Goal: Task Accomplishment & Management: Manage account settings

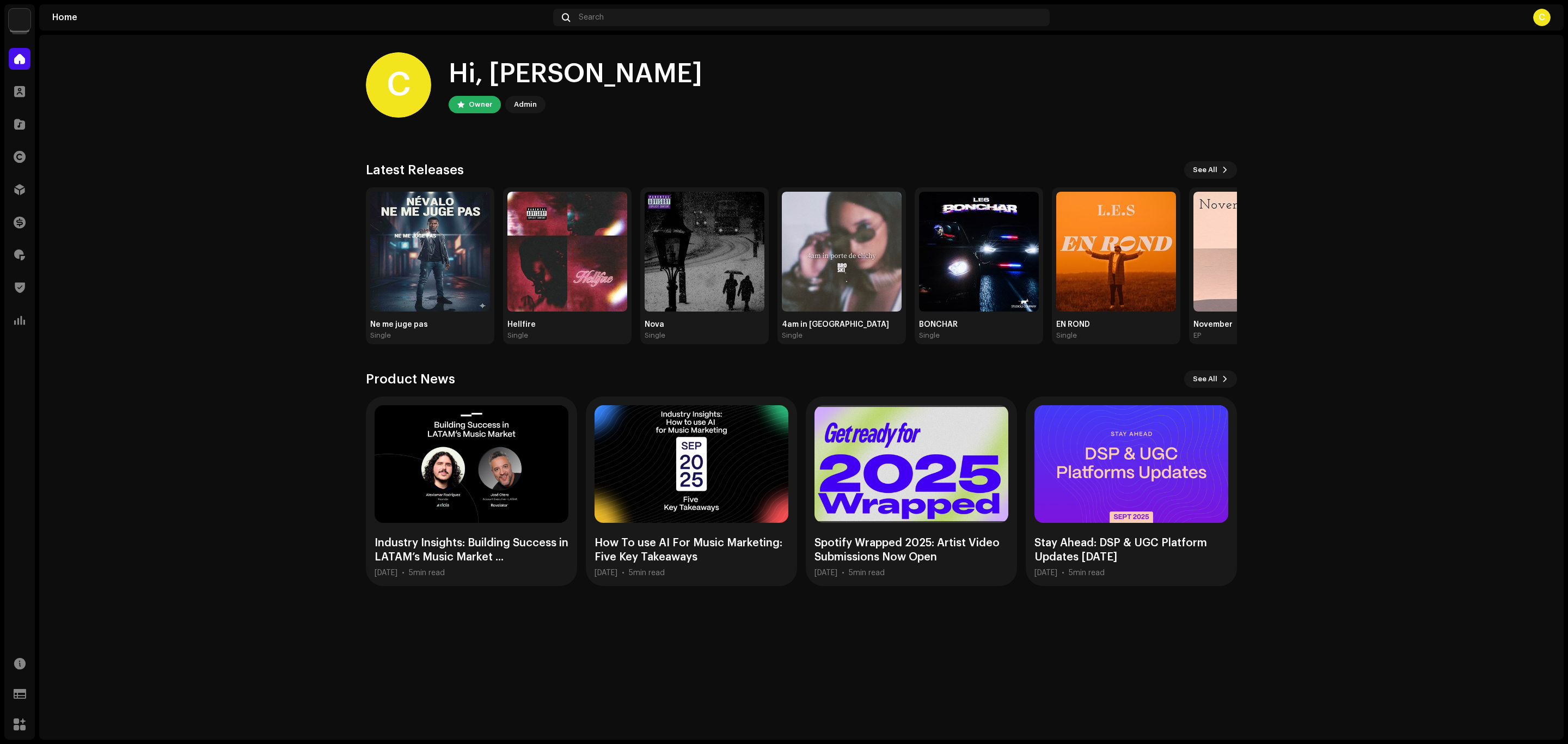
click at [719, 3] on div "Dibsteur Home Clients Catalog Rights Distribution Finance Royalties Trust & Saf…" at bounding box center [784, 372] width 1568 height 744
click at [705, 21] on div "Search" at bounding box center [802, 17] width 497 height 18
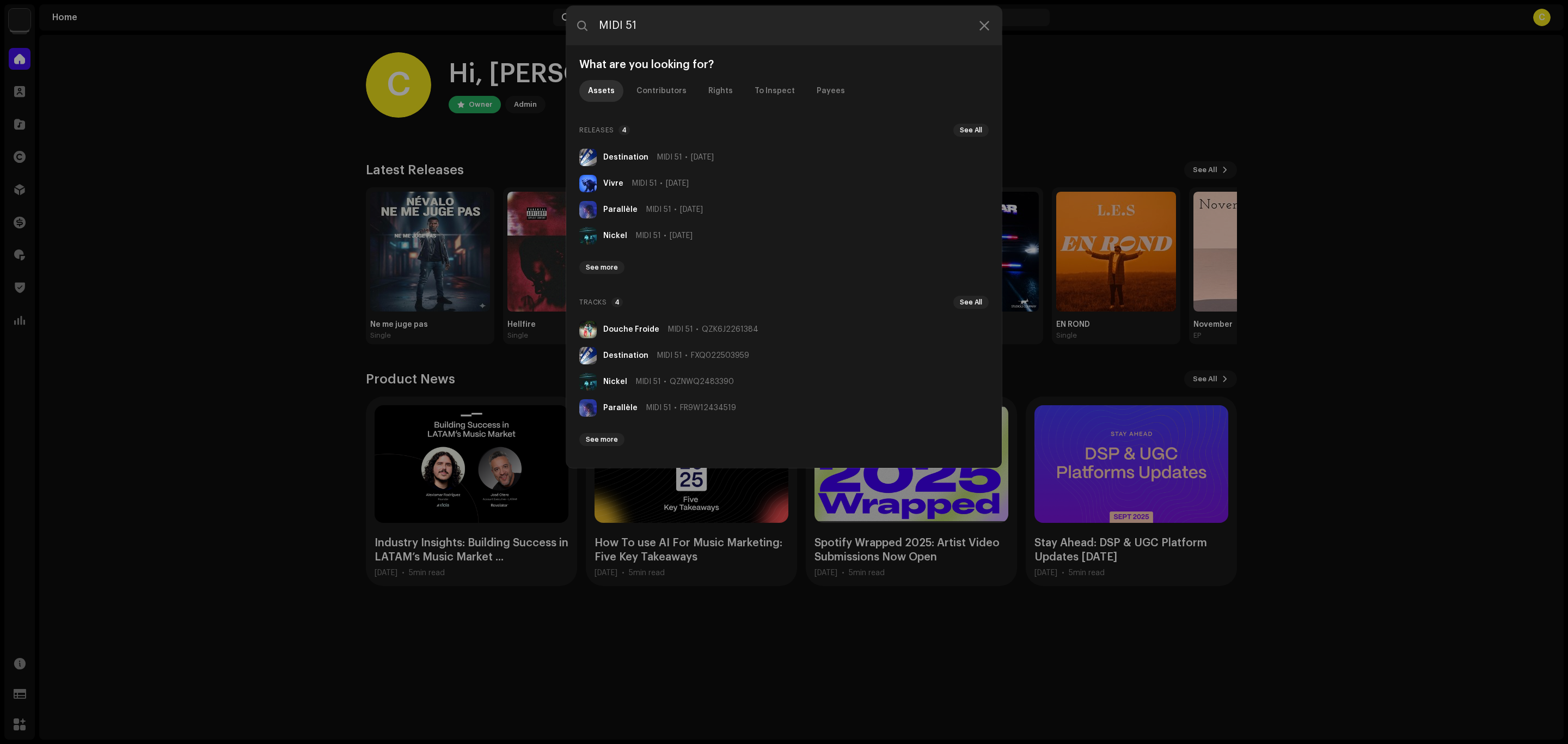
type input "MIDI 51"
click at [675, 213] on div "MIDI 51 [DATE]" at bounding box center [674, 209] width 57 height 9
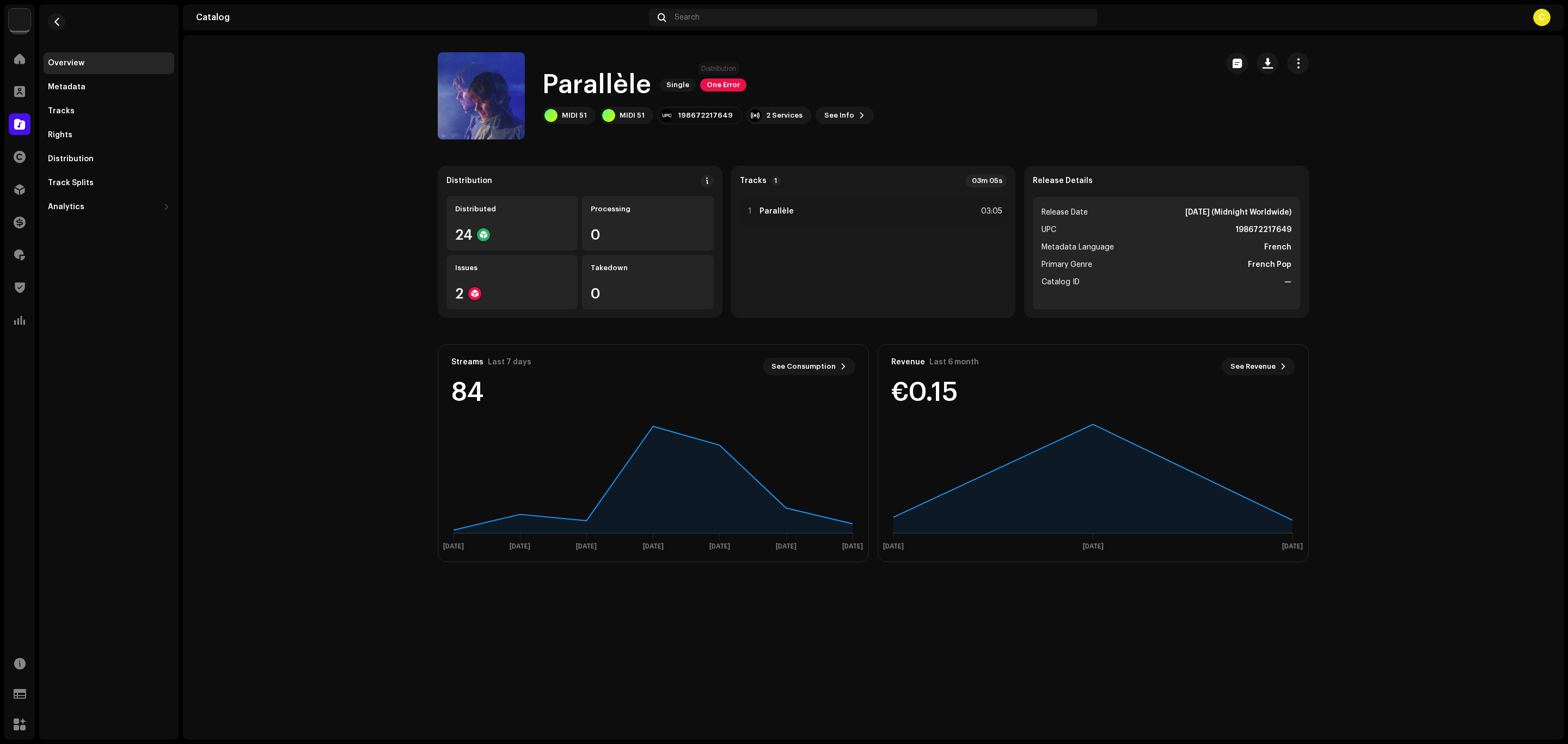
click at [735, 82] on span "One Error" at bounding box center [723, 85] width 46 height 13
click at [306, 329] on div "Distribution Errors We found the errors below when inspecting your release. IMP…" at bounding box center [784, 372] width 1568 height 744
click at [544, 265] on div "Issues" at bounding box center [512, 268] width 114 height 9
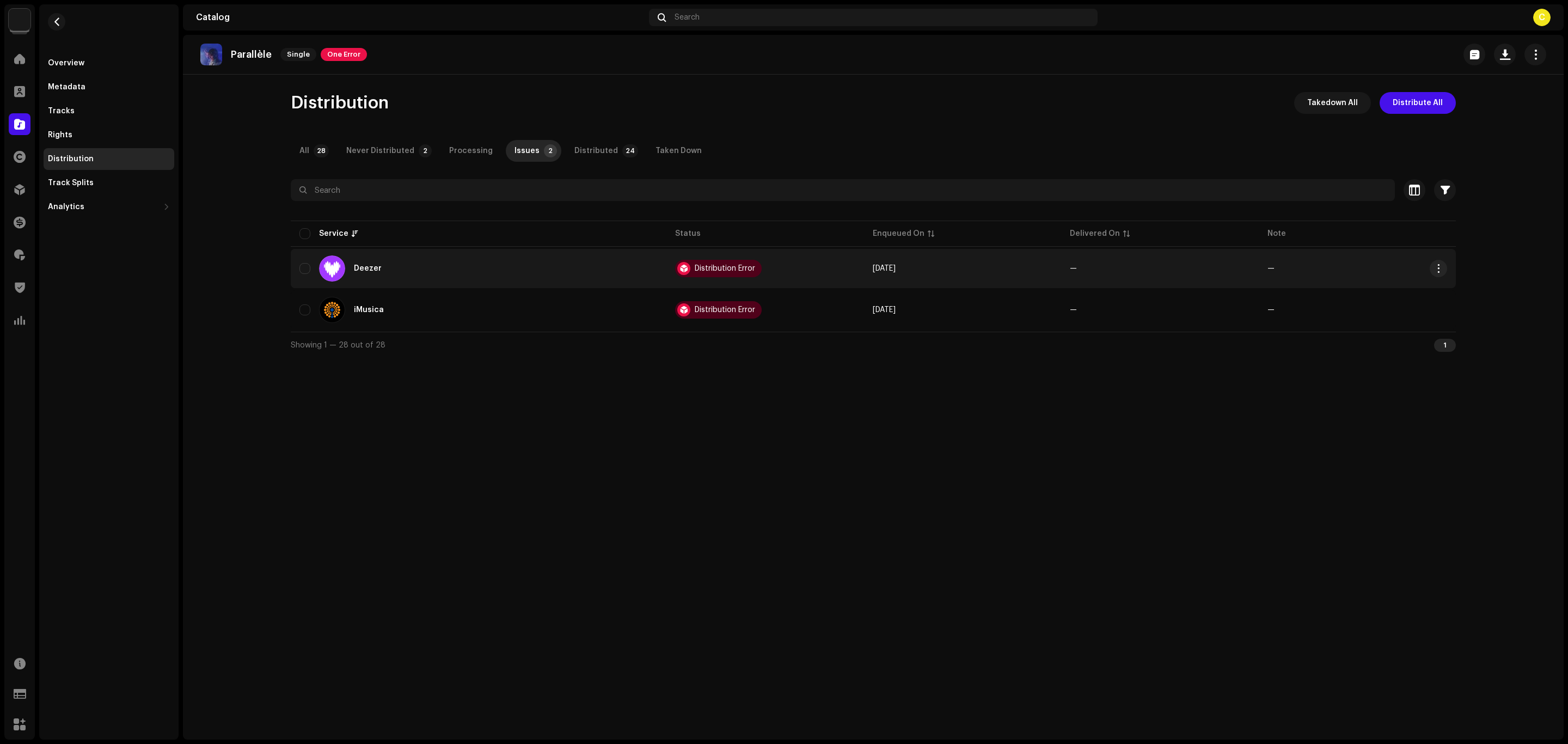
click at [730, 265] on div "Distribution Error" at bounding box center [724, 268] width 60 height 8
click at [1444, 257] on td "—" at bounding box center [1357, 268] width 197 height 39
click at [1444, 265] on button "button" at bounding box center [1438, 268] width 18 height 18
click at [1456, 319] on div "Distribute" at bounding box center [1489, 314] width 110 height 22
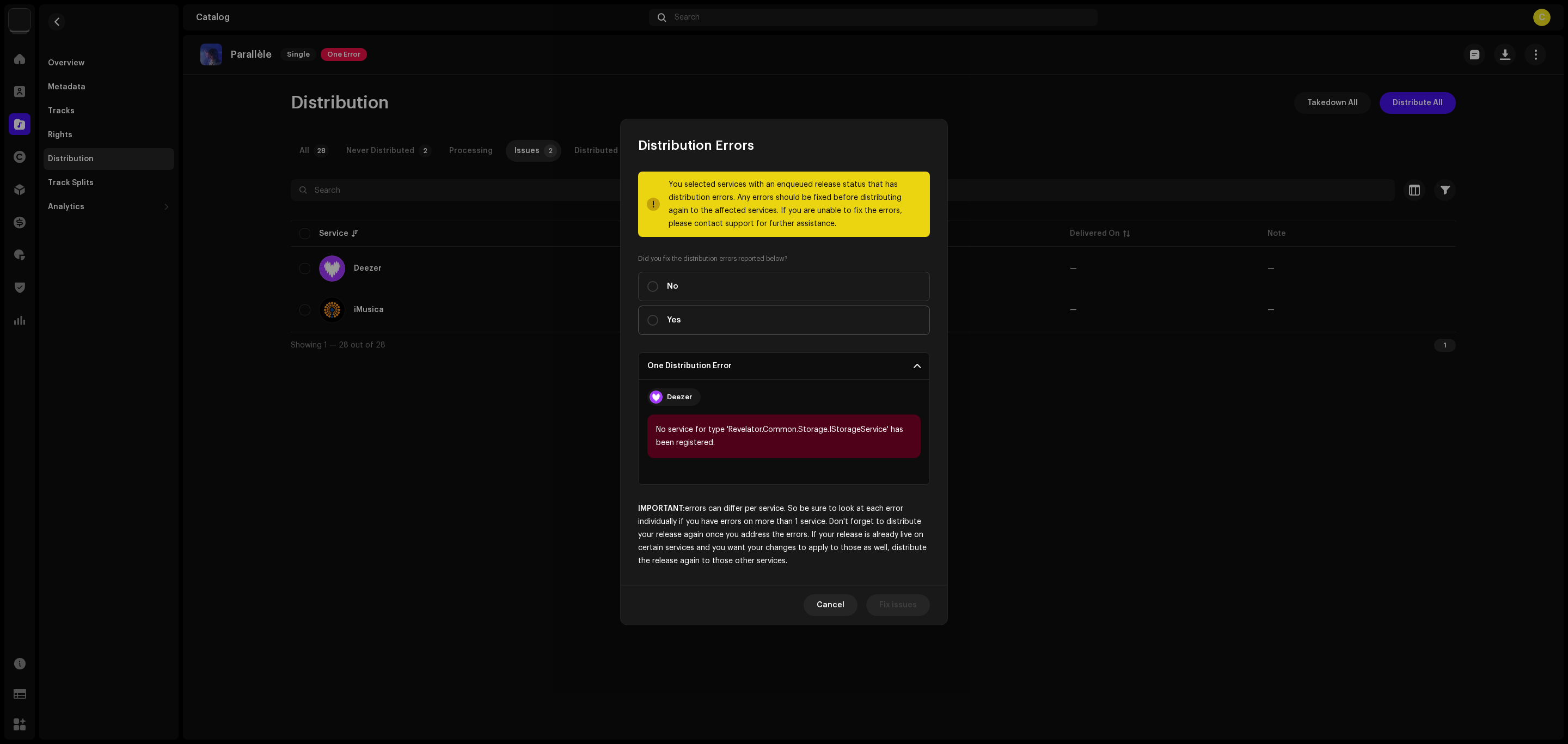
click at [751, 323] on label "Yes" at bounding box center [783, 320] width 292 height 29
click at [658, 323] on input "Yes" at bounding box center [653, 320] width 11 height 11
radio input "true"
click at [889, 603] on span "Distribute" at bounding box center [898, 605] width 39 height 22
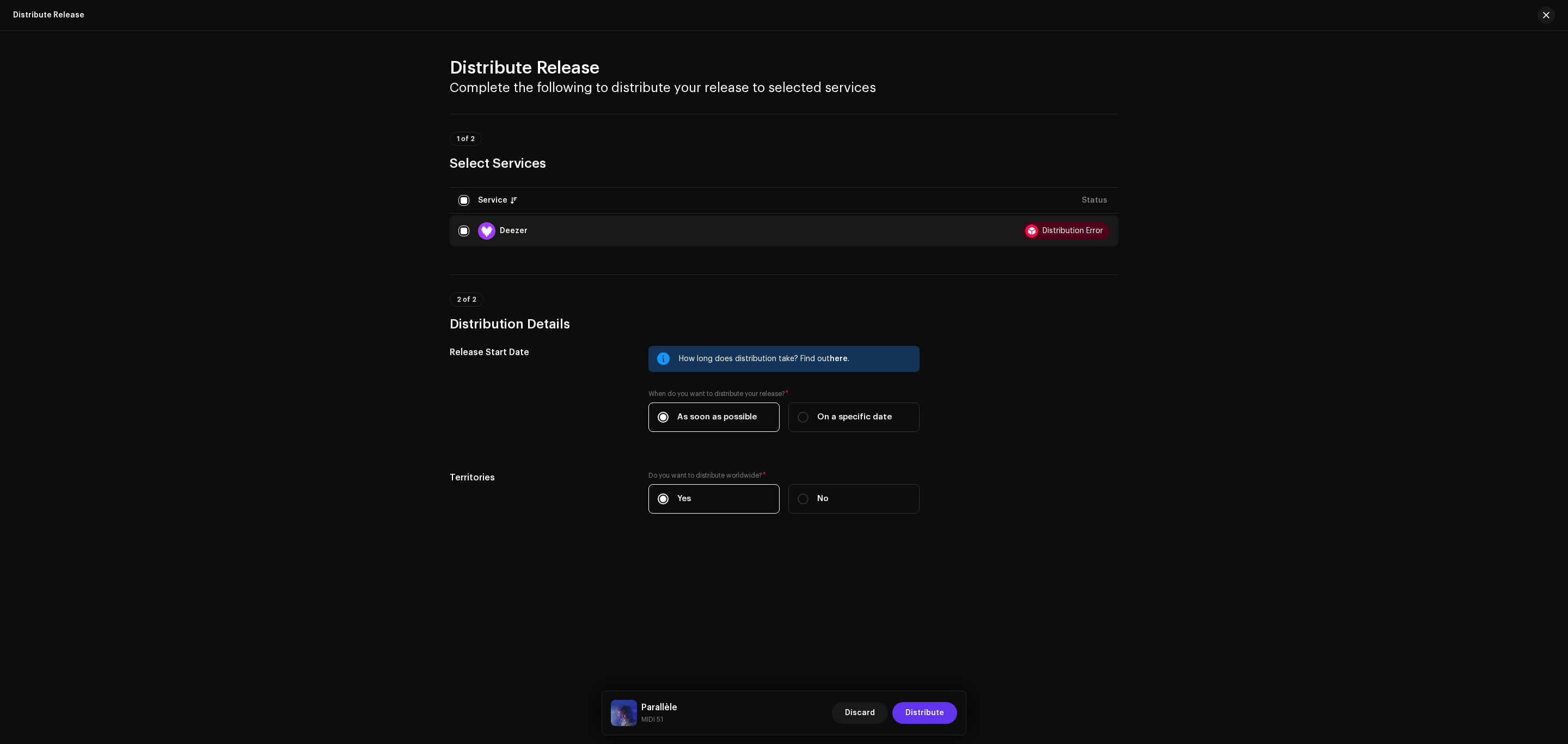
click at [938, 714] on span "Distribute" at bounding box center [925, 713] width 39 height 22
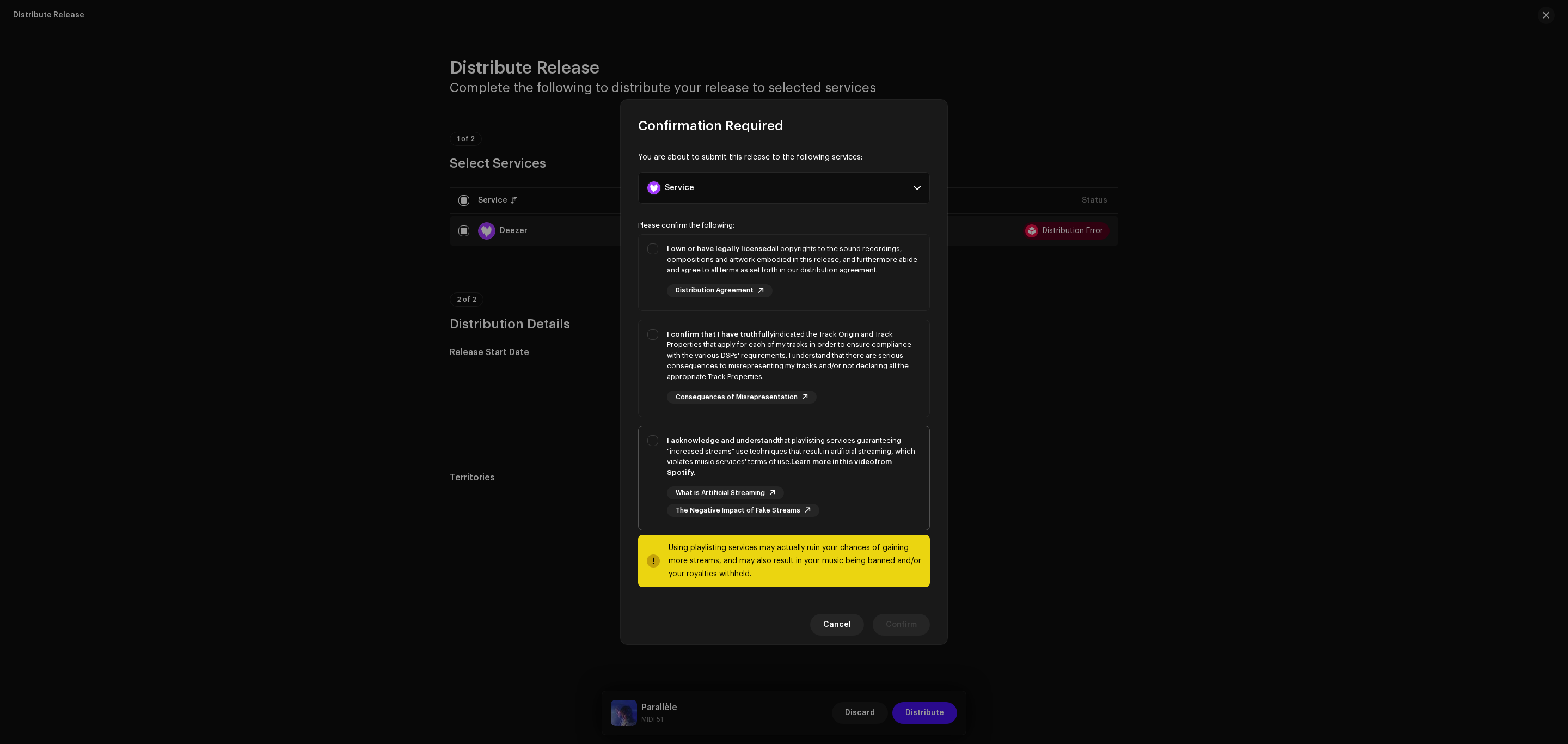
click at [873, 474] on div "I acknowledge and understand that playlisting services guaranteeing "increased …" at bounding box center [794, 476] width 254 height 82
checkbox input "true"
drag, startPoint x: 892, startPoint y: 395, endPoint x: 884, endPoint y: 297, distance: 98.3
click at [894, 386] on div "I confirm that I have truthfully indicated the Track Origin and Track Propertie…" at bounding box center [794, 366] width 254 height 75
checkbox input "true"
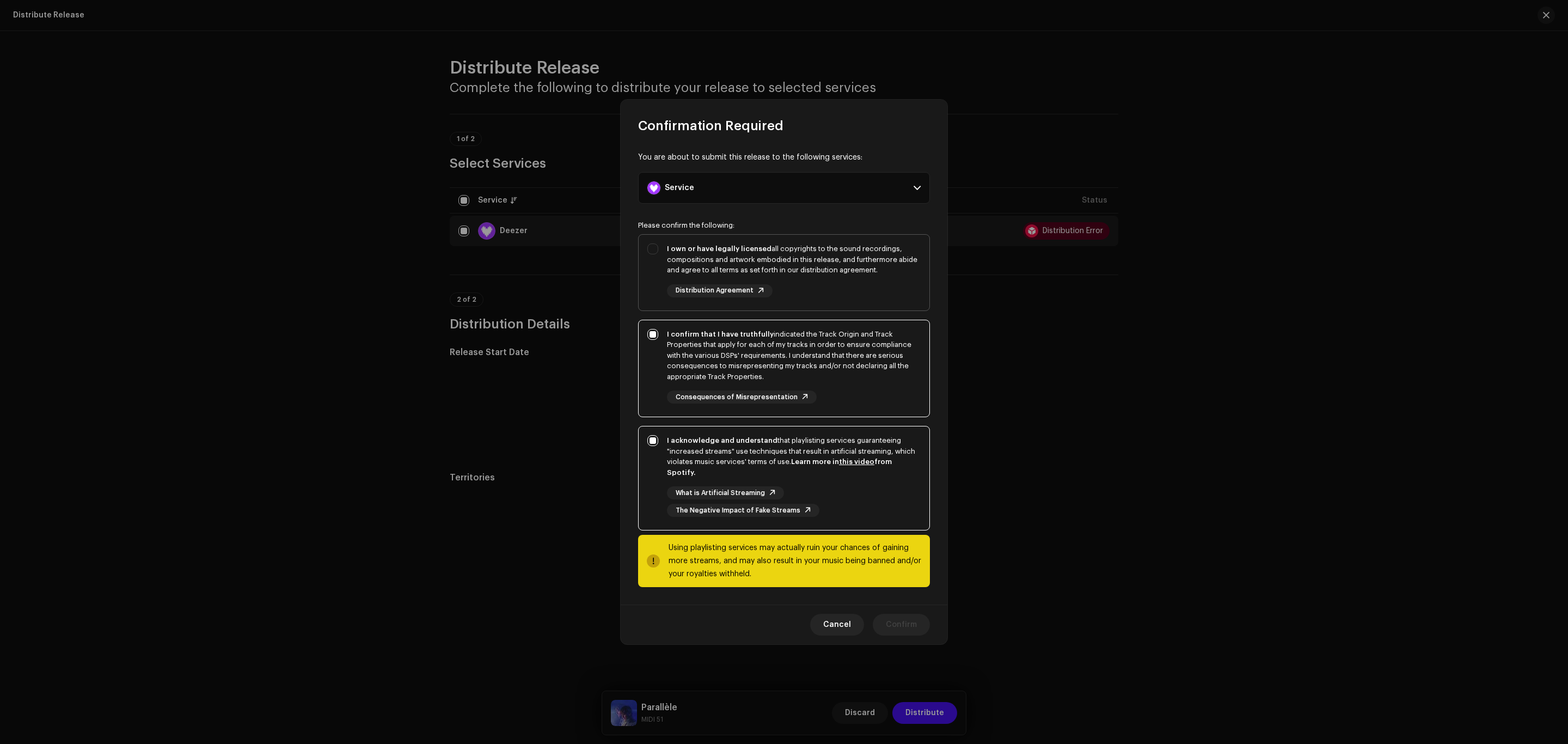
click at [880, 270] on div "I own or have legally licensed all copyrights to the sound recordings, composit…" at bounding box center [794, 259] width 254 height 32
checkbox input "true"
click at [905, 615] on span "Confirm" at bounding box center [901, 625] width 31 height 22
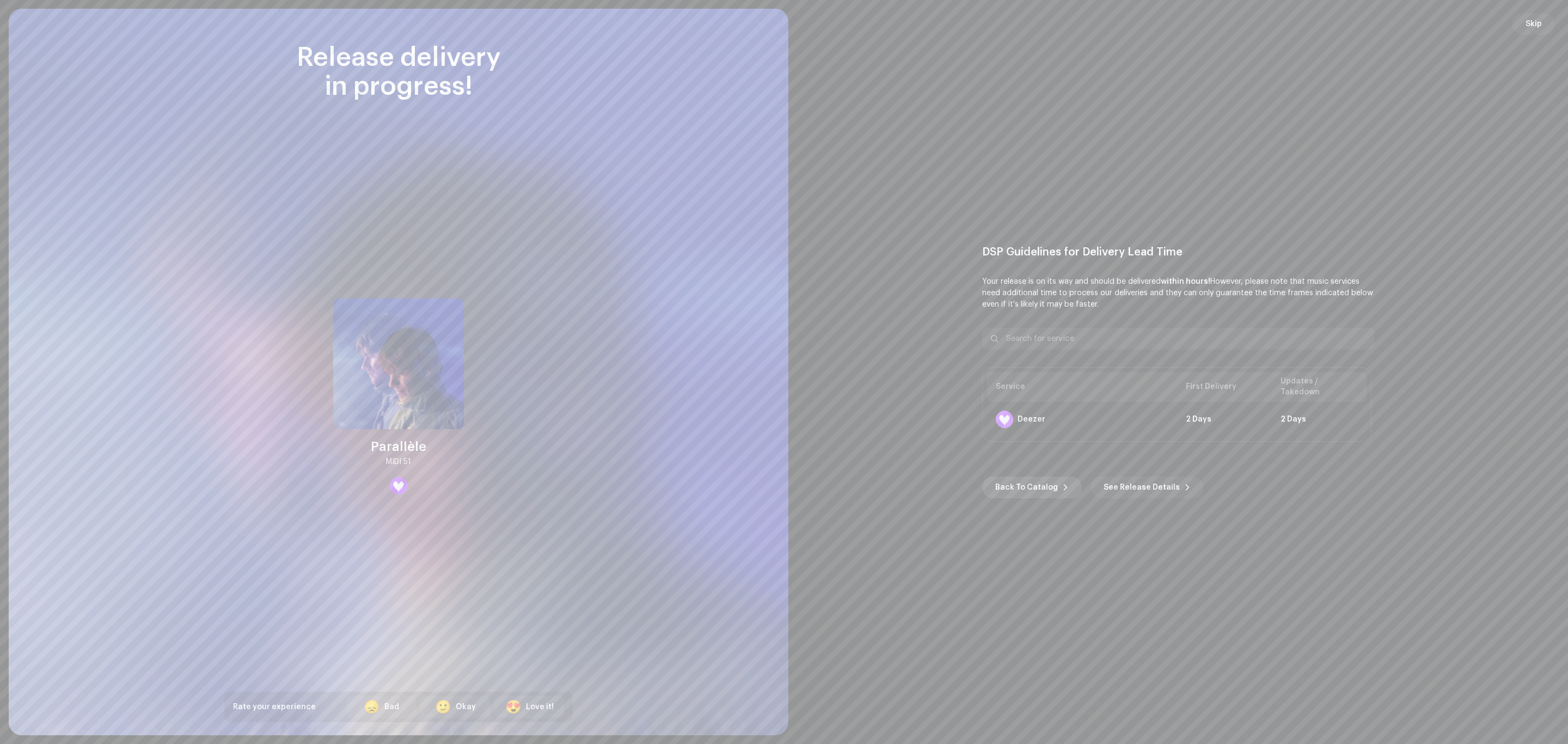
click at [1044, 485] on span "Back To Catalog" at bounding box center [1026, 488] width 63 height 22
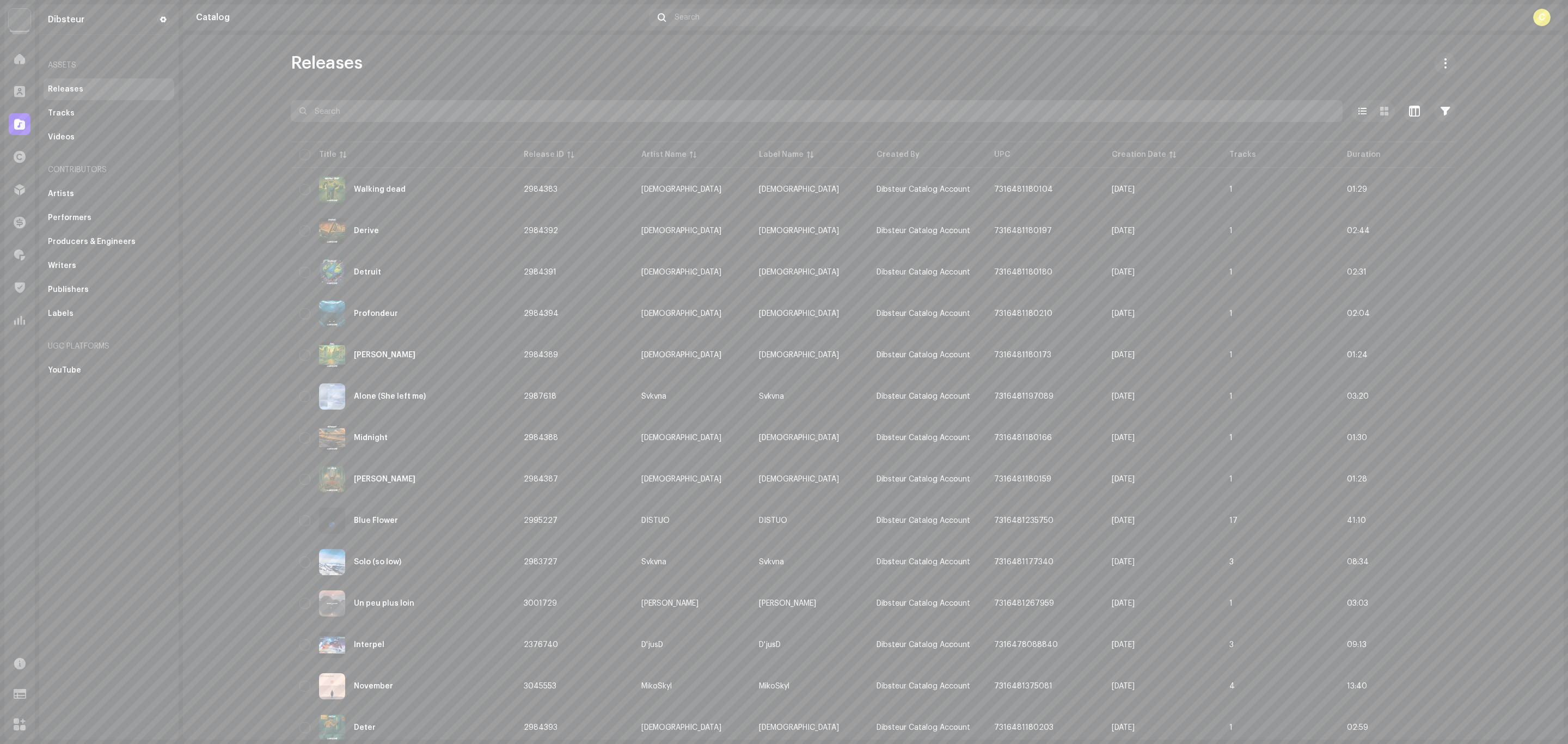
click at [384, 116] on input "text" at bounding box center [817, 111] width 1052 height 22
paste input "Nickel"
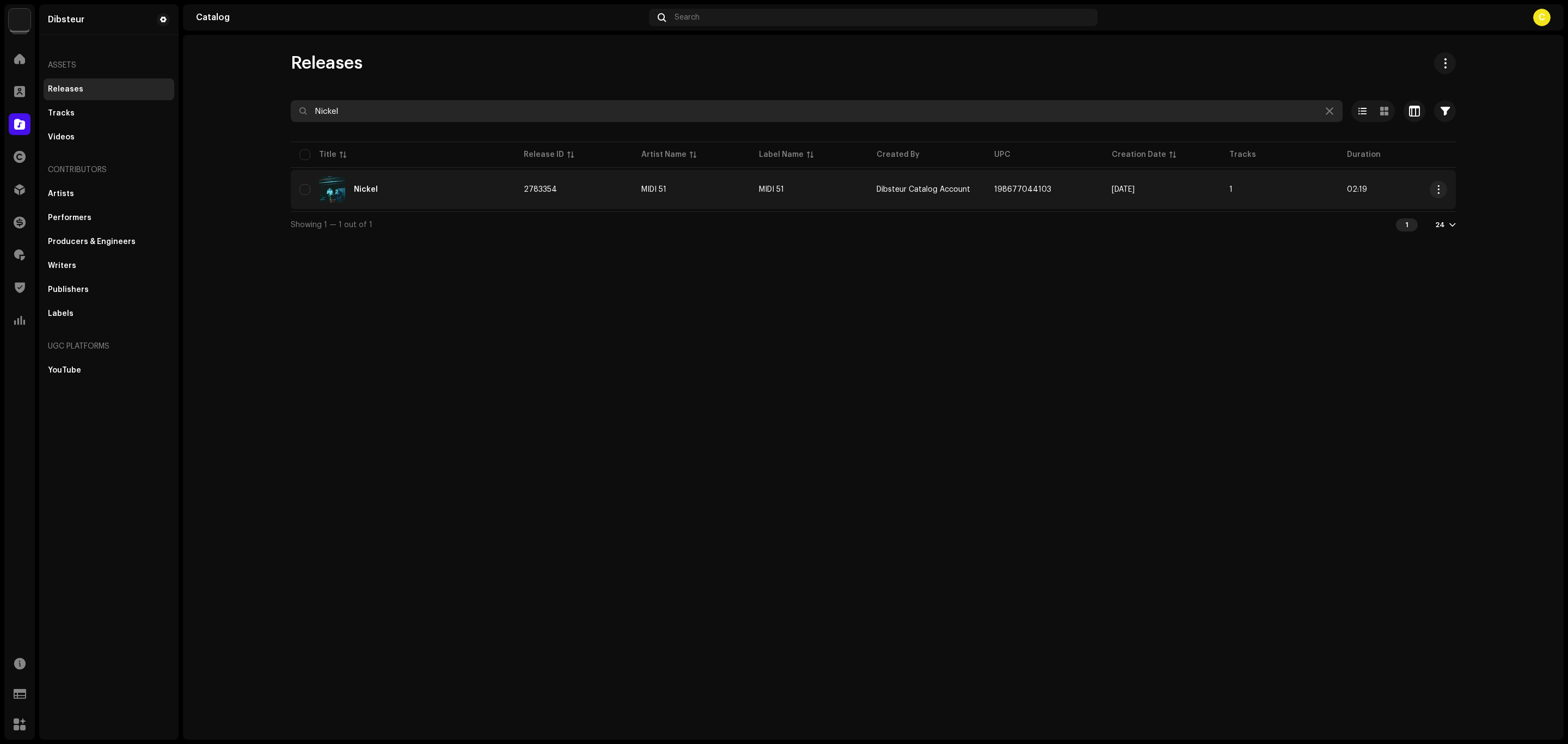
type input "Nickel"
click at [592, 188] on td "2783354" at bounding box center [573, 189] width 117 height 39
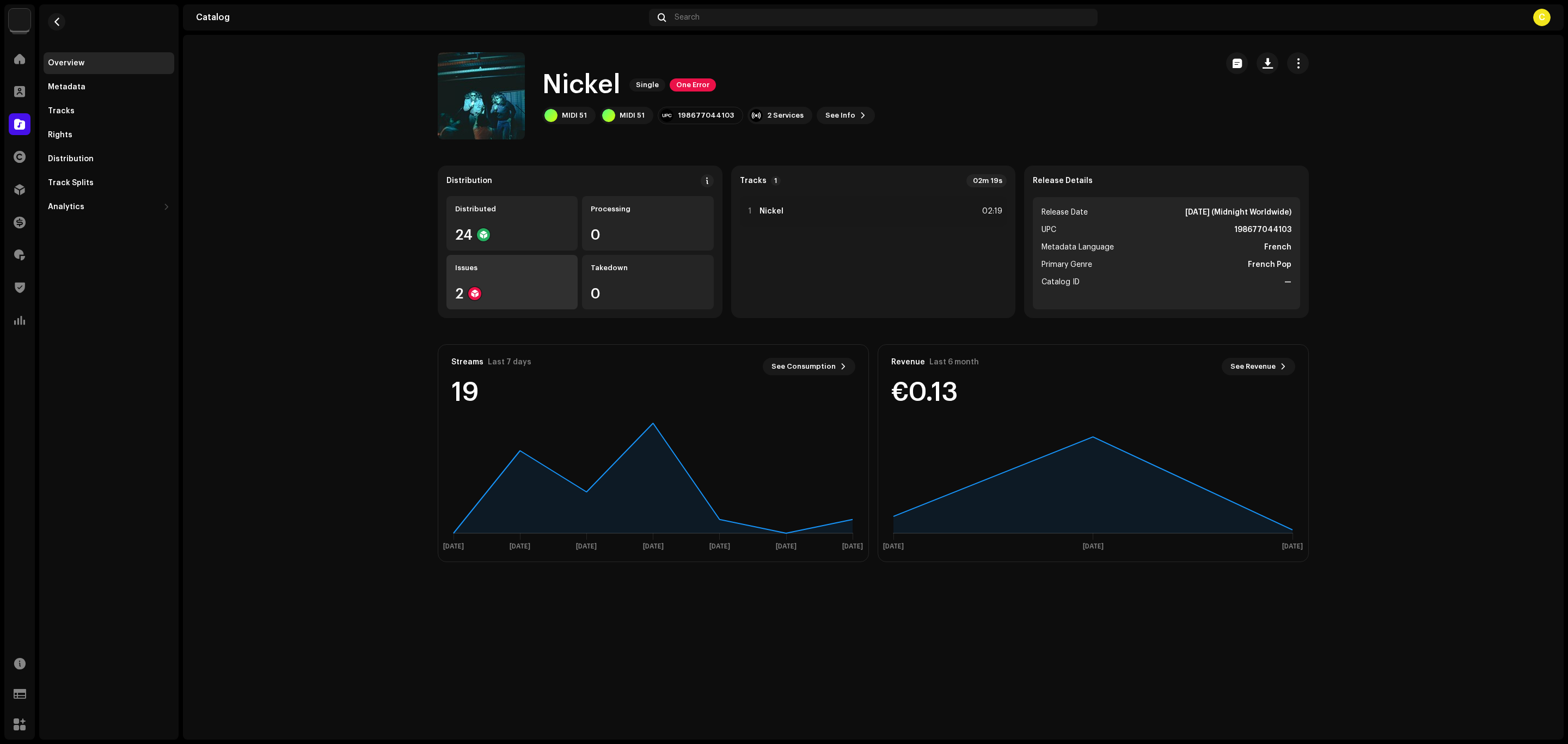
click at [543, 281] on div "Issues 2" at bounding box center [512, 282] width 131 height 54
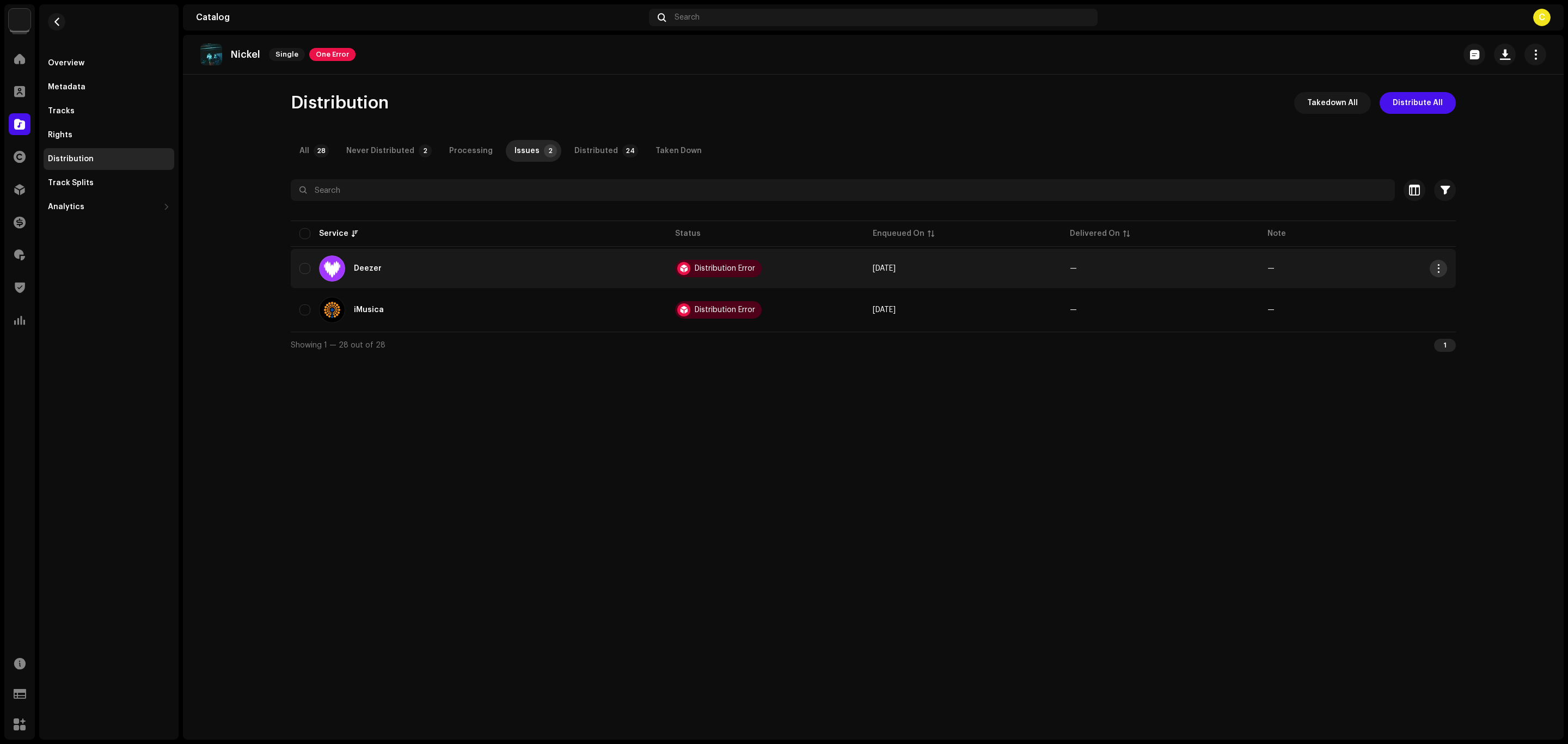
click at [1438, 268] on span "button" at bounding box center [1438, 268] width 8 height 9
click at [1441, 310] on span "Distribute" at bounding box center [1458, 314] width 39 height 9
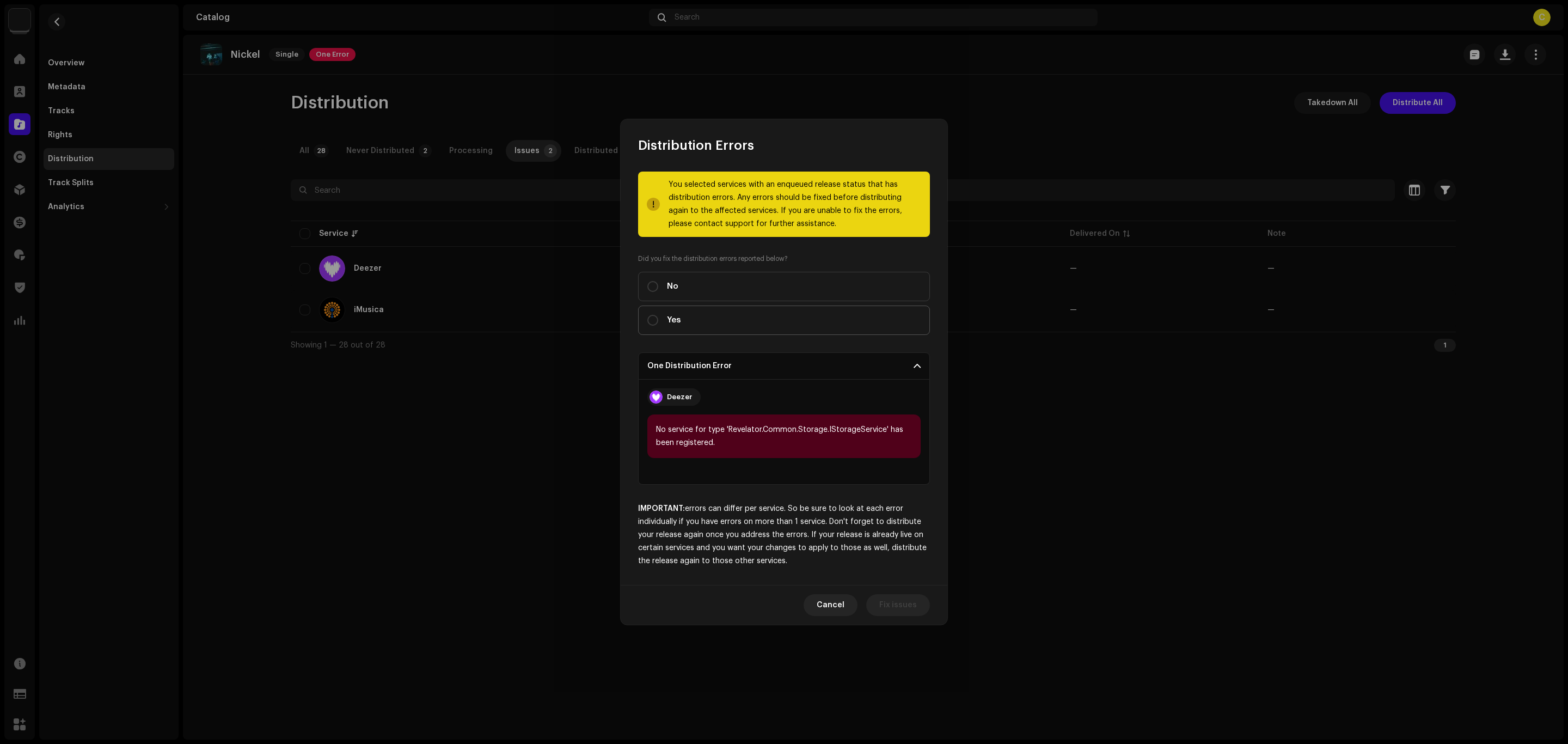
click at [785, 306] on label "Yes" at bounding box center [783, 320] width 292 height 29
click at [658, 315] on input "Yes" at bounding box center [653, 320] width 11 height 11
radio input "true"
click at [768, 317] on label "Yes" at bounding box center [783, 320] width 292 height 29
click at [658, 317] on input "Yes" at bounding box center [653, 320] width 11 height 11
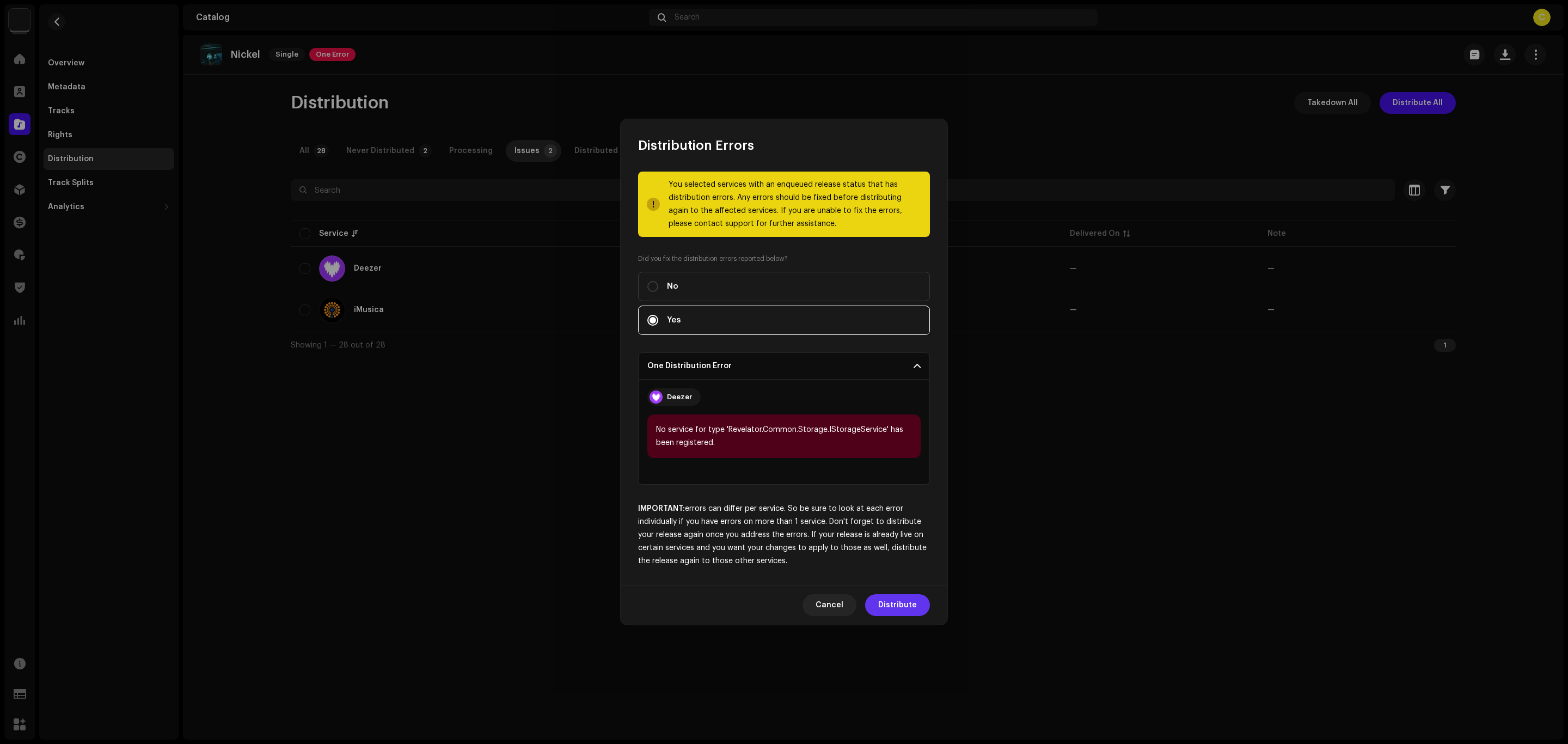
click at [889, 603] on span "Distribute" at bounding box center [898, 605] width 39 height 22
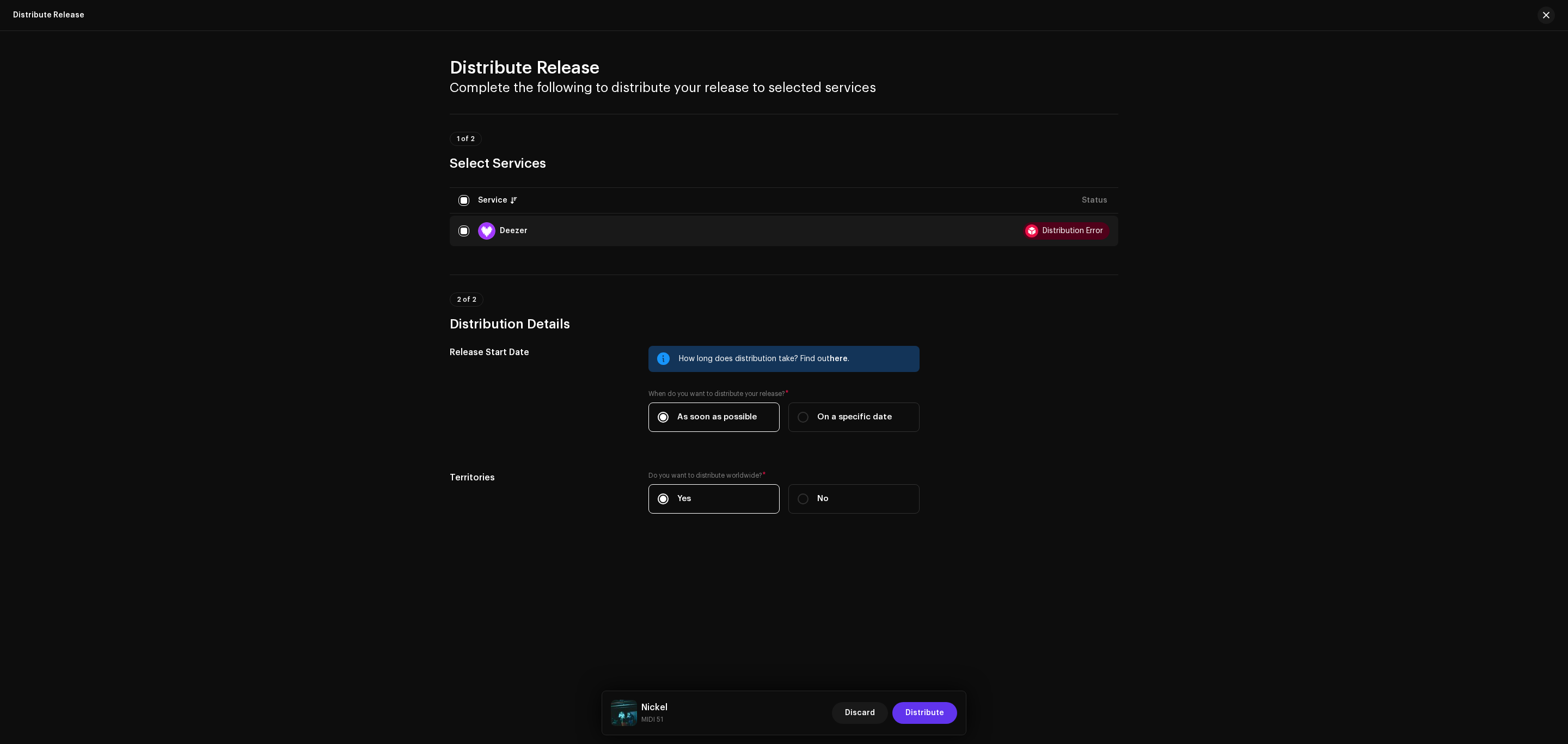
click at [950, 706] on button "Distribute" at bounding box center [925, 713] width 65 height 22
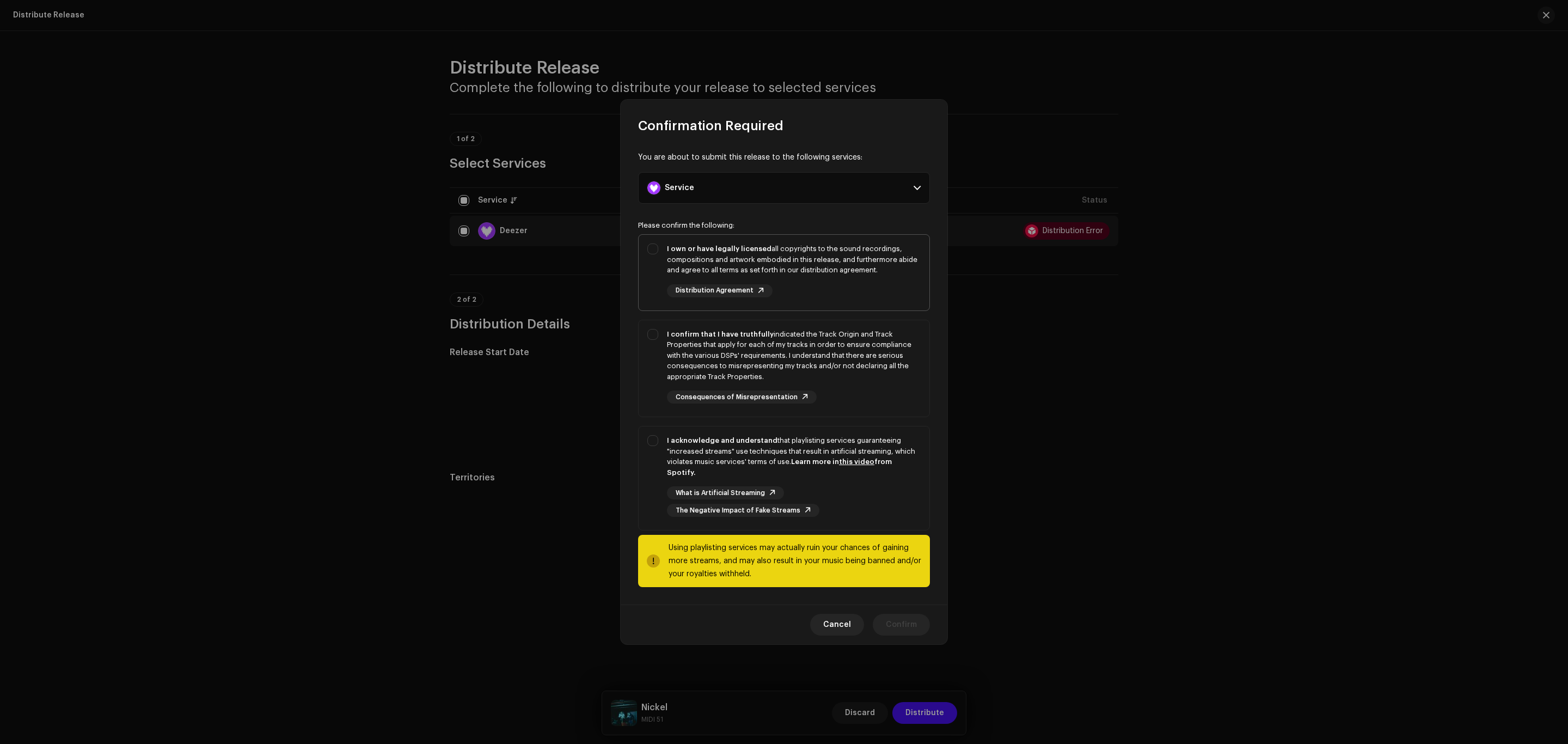
click at [886, 261] on div "I own or have legally licensed all copyrights to the sound recordings, composit…" at bounding box center [794, 259] width 254 height 32
checkbox input "true"
click at [881, 382] on div "I confirm that I have truthfully indicated the Track Origin and Track Propertie…" at bounding box center [794, 356] width 254 height 54
checkbox input "true"
drag, startPoint x: 866, startPoint y: 472, endPoint x: 884, endPoint y: 517, distance: 48.5
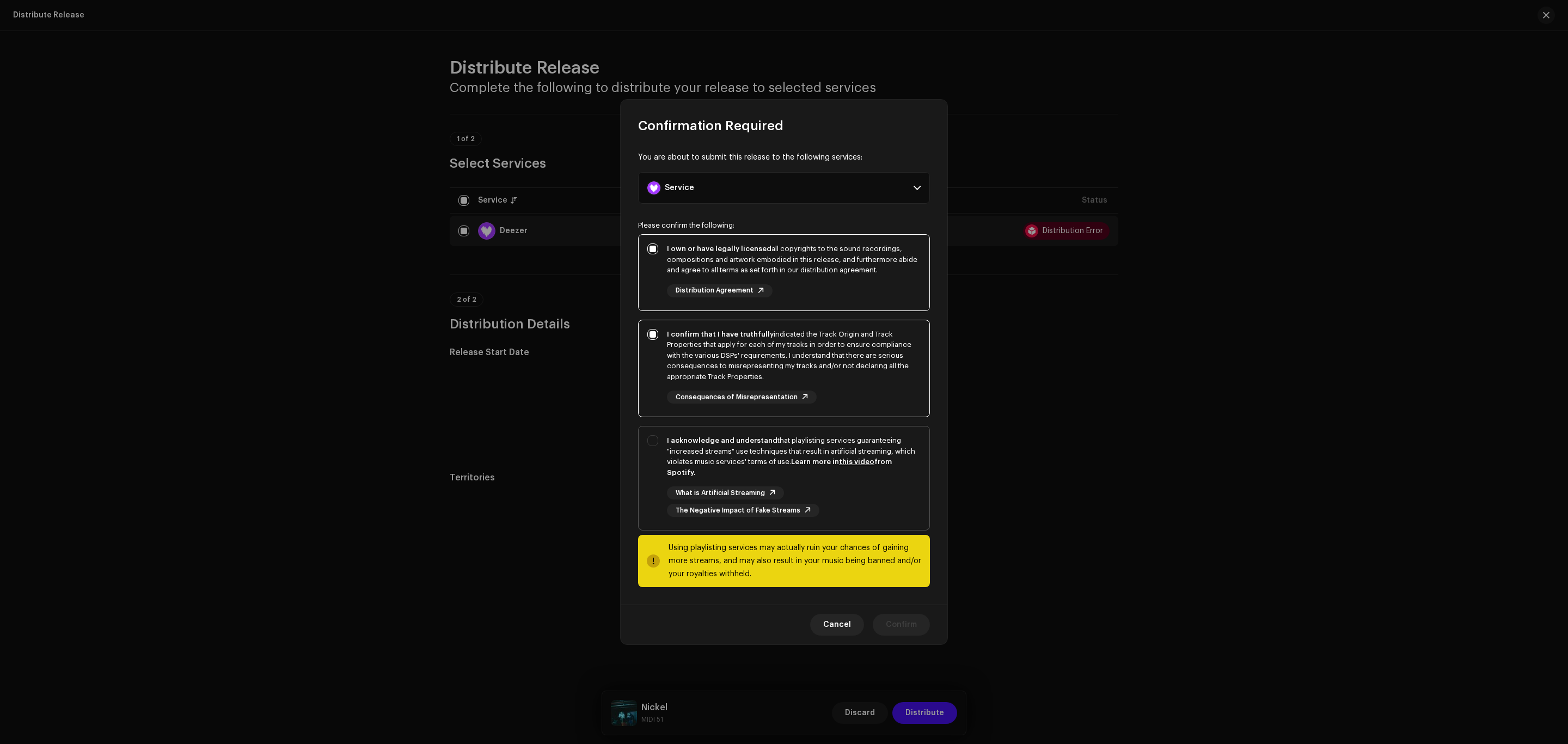
click at [866, 472] on div "I acknowledge and understand that playlisting services guaranteeing "increased …" at bounding box center [794, 457] width 254 height 43
checkbox input "true"
click at [897, 605] on div "Cancel Confirm" at bounding box center [784, 624] width 327 height 40
click at [895, 625] on span "Confirm" at bounding box center [901, 625] width 31 height 22
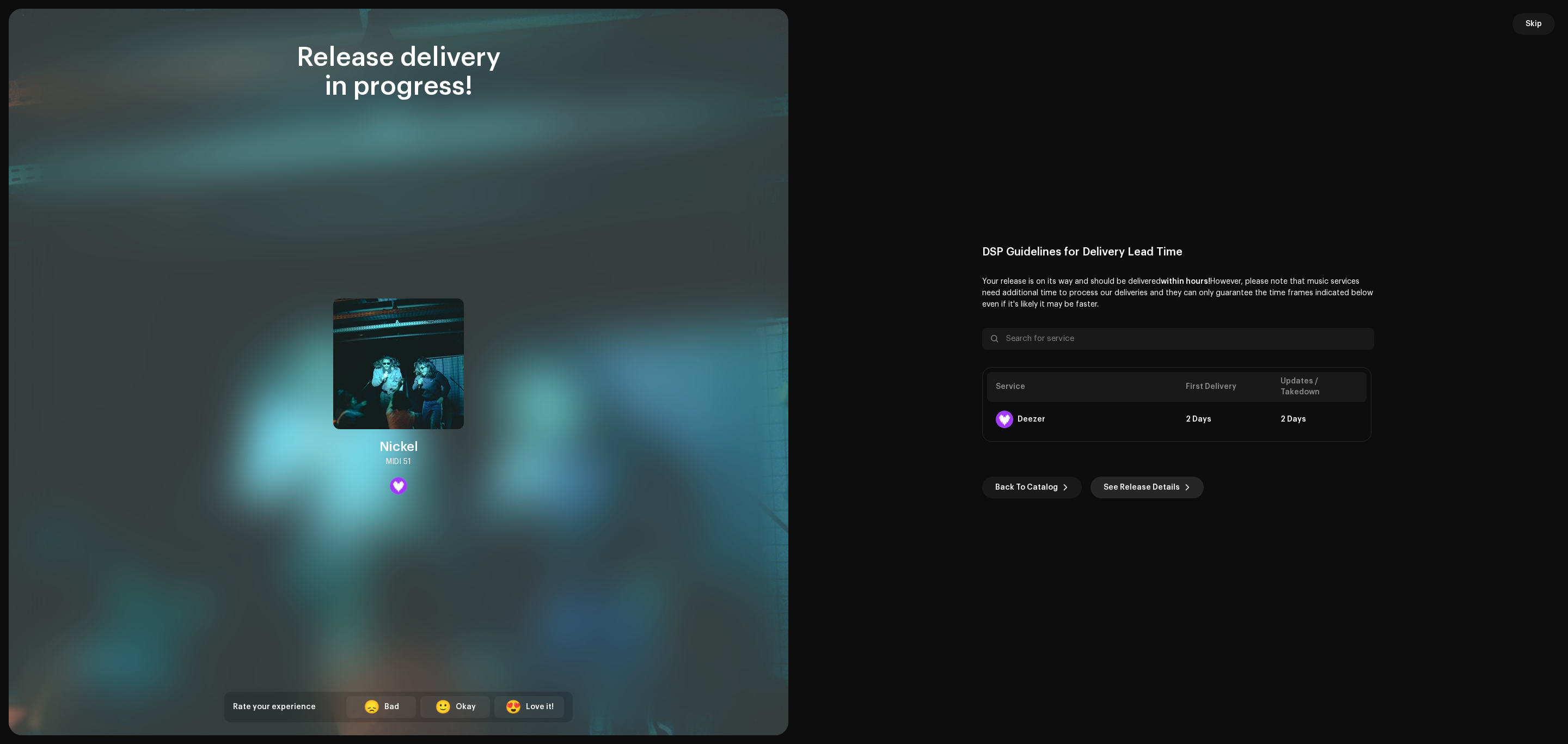
click at [1107, 480] on span "See Release Details" at bounding box center [1141, 488] width 76 height 22
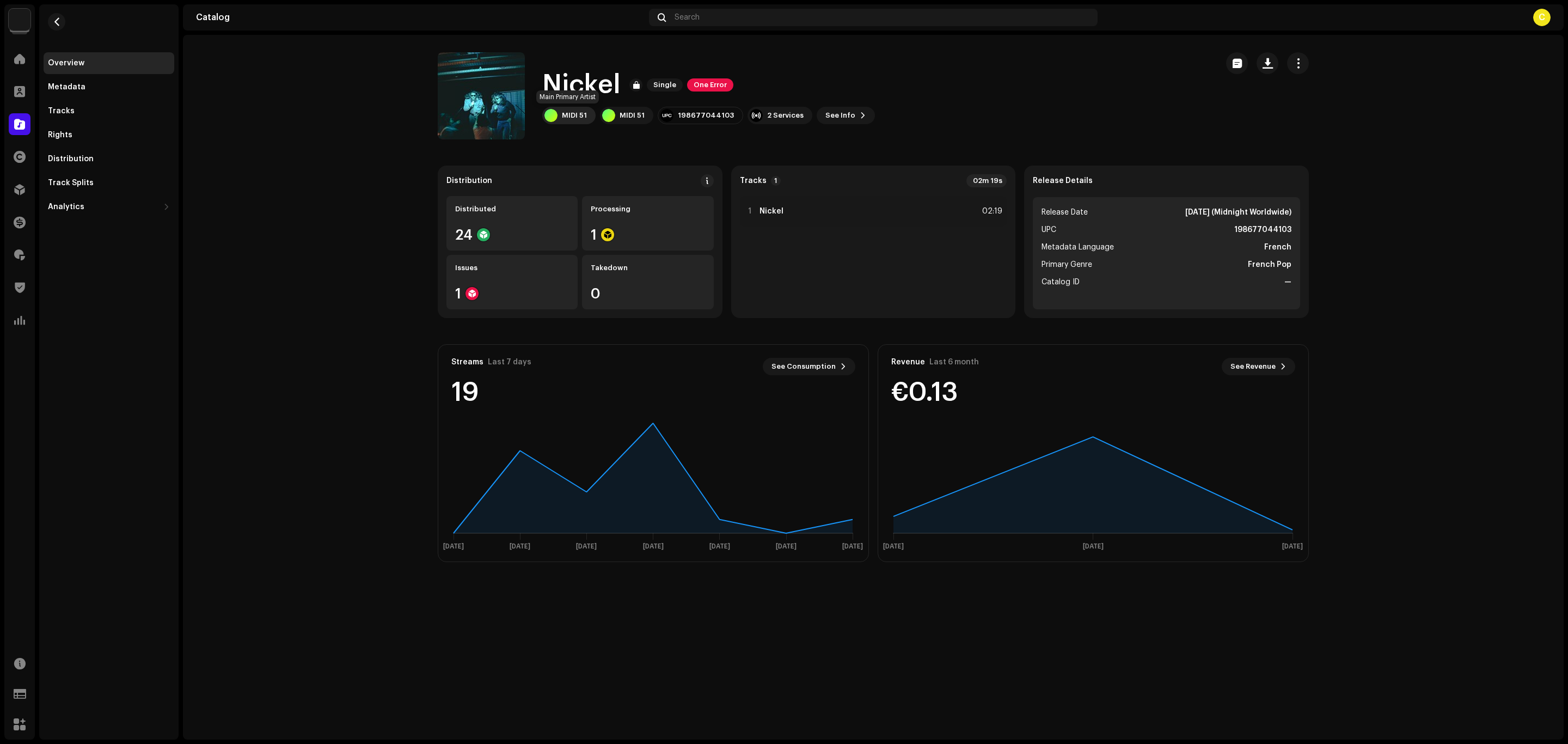
click at [572, 116] on div "MIDI 51" at bounding box center [574, 115] width 25 height 9
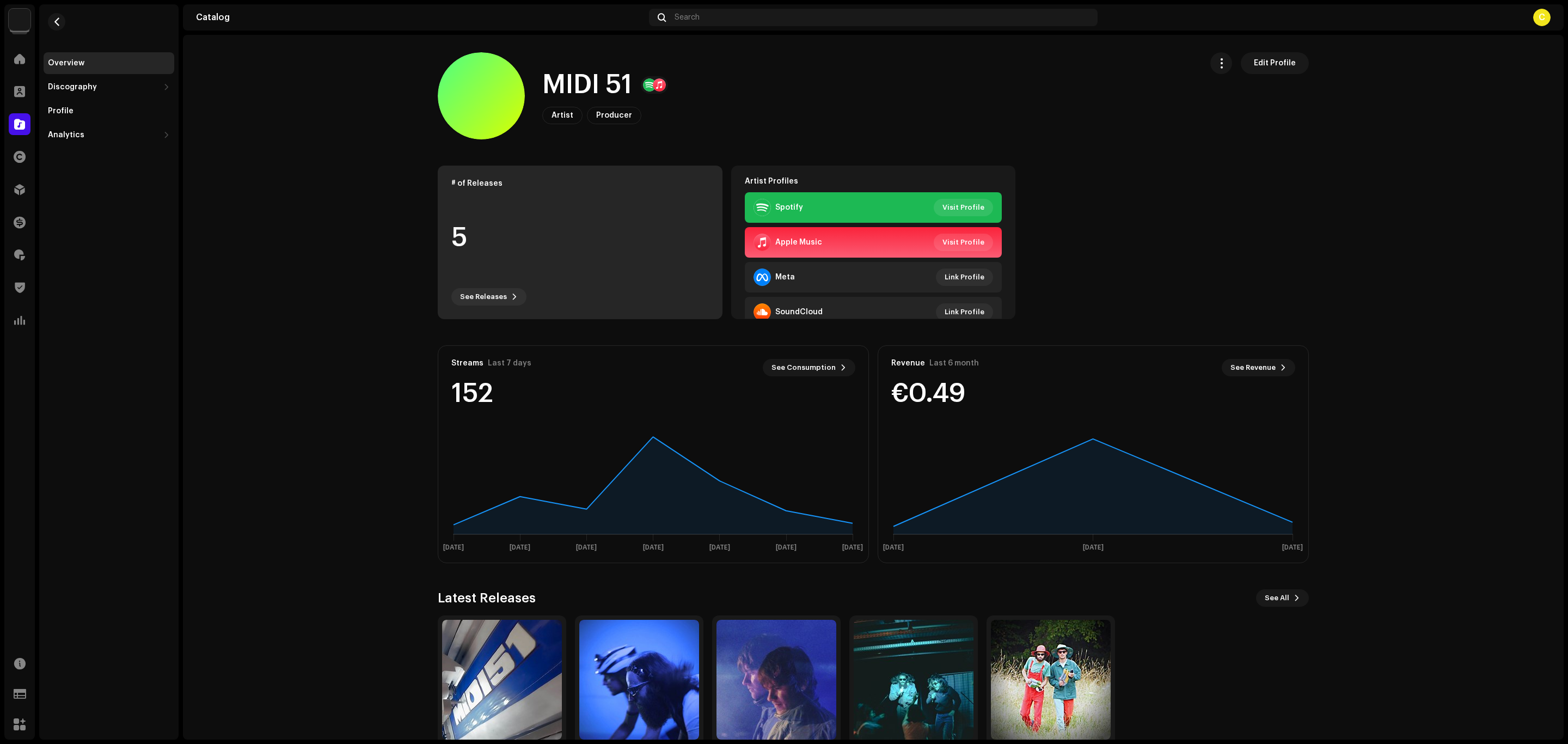
click at [595, 191] on div "# of Releases 5 See Releases" at bounding box center [580, 242] width 285 height 153
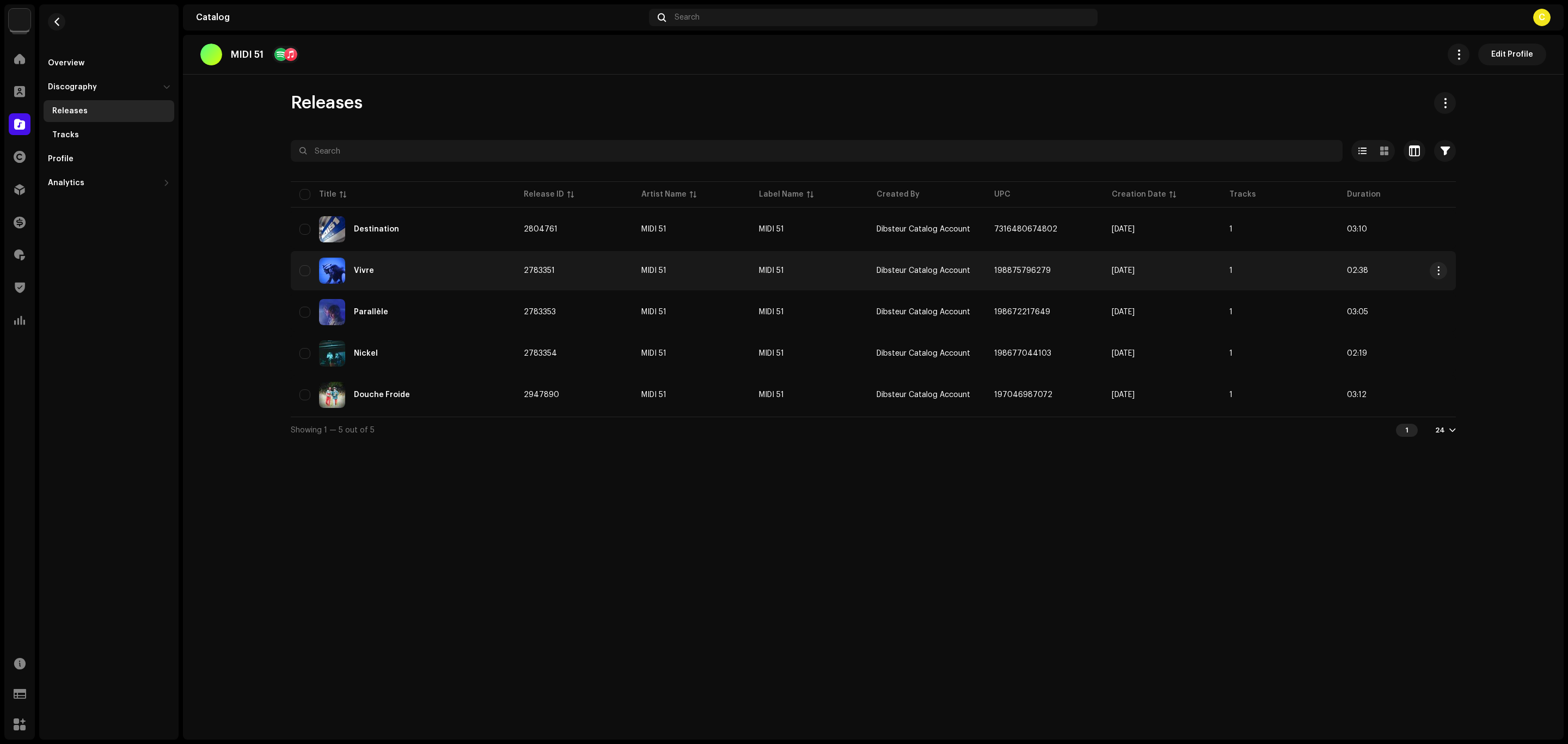
click at [492, 266] on div "Vivre" at bounding box center [403, 270] width 207 height 26
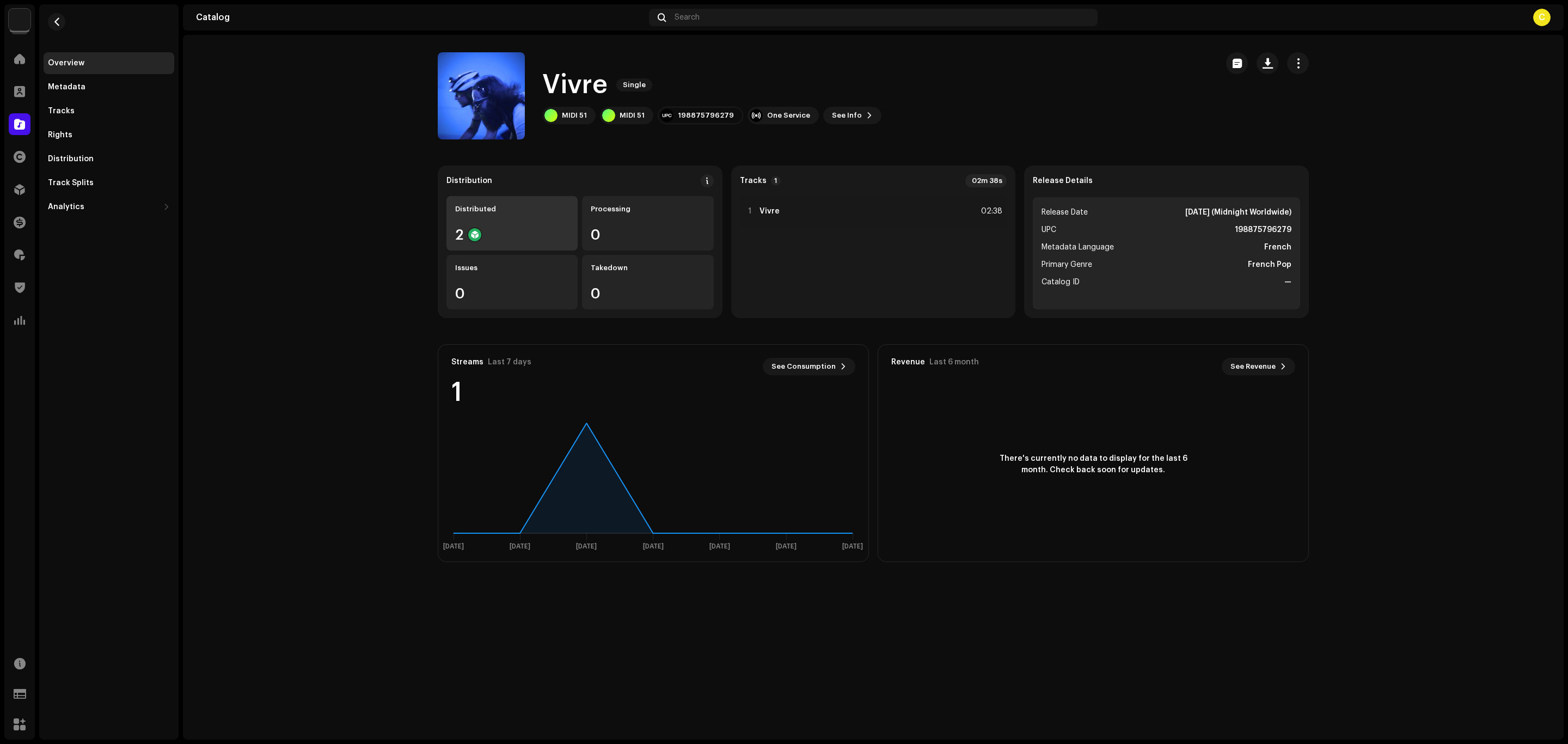
click at [508, 228] on div "2" at bounding box center [512, 234] width 114 height 14
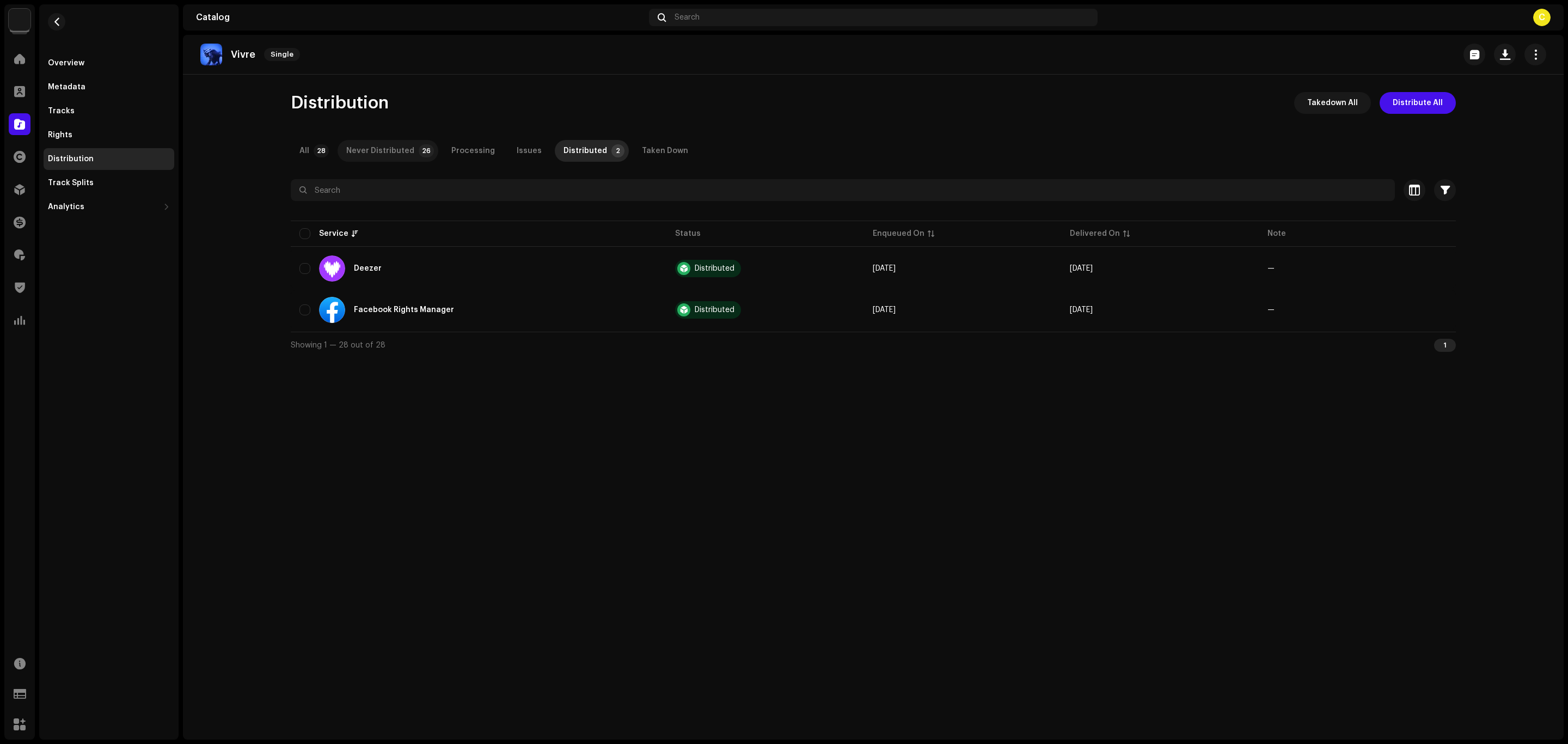
click at [387, 153] on div "Never Distributed" at bounding box center [380, 151] width 68 height 22
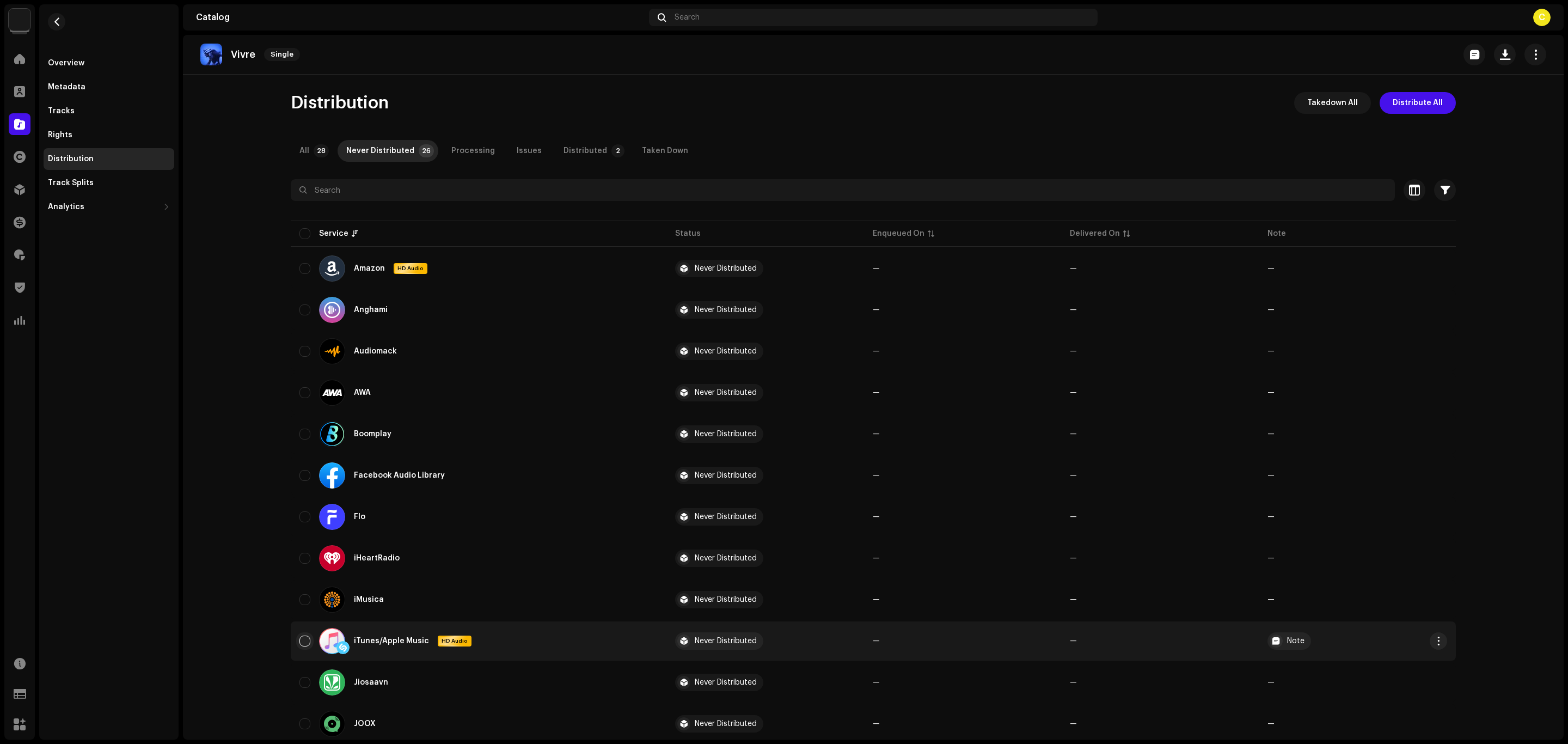
click at [304, 637] on input "checkbox" at bounding box center [305, 641] width 11 height 11
checkbox input "true"
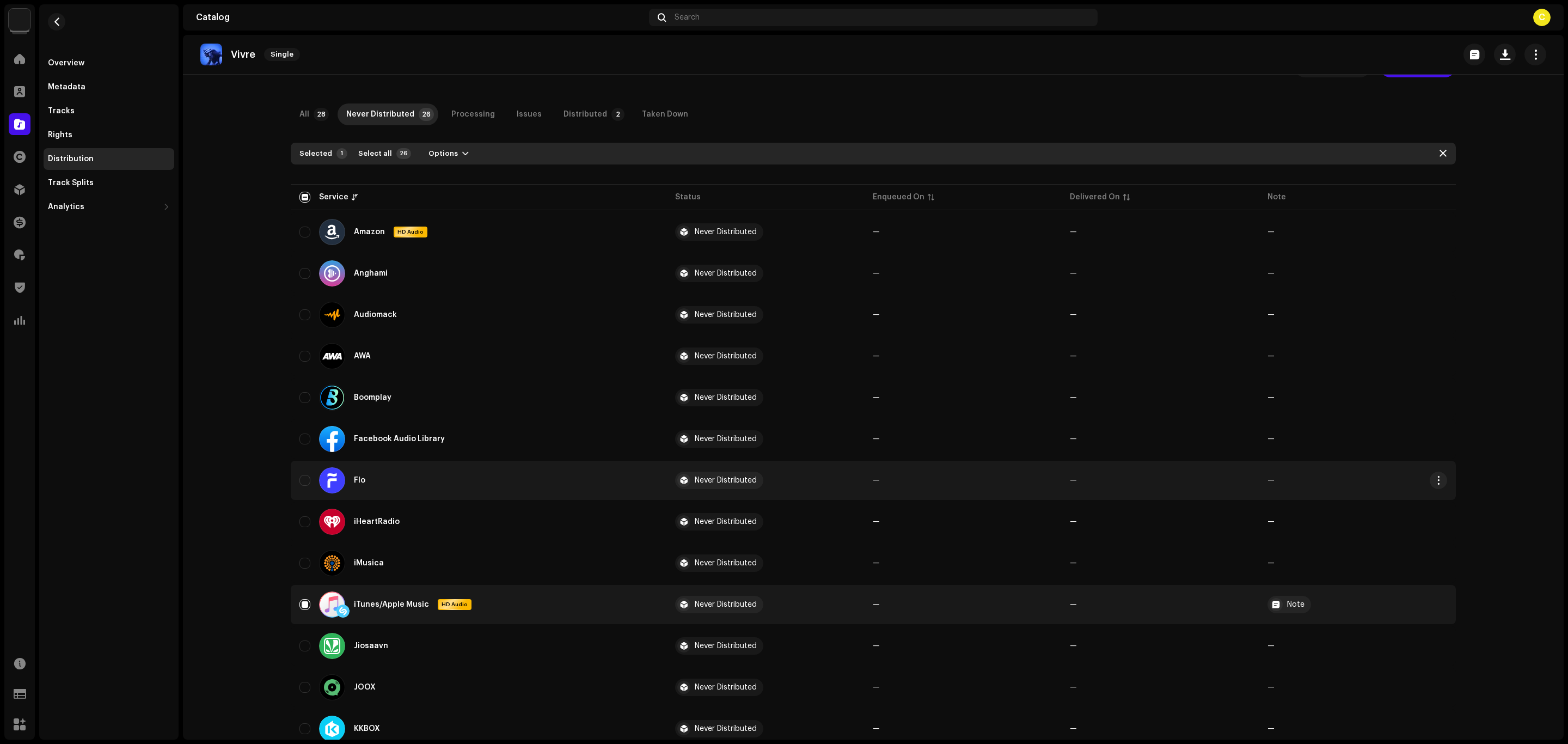
scroll to position [54, 0]
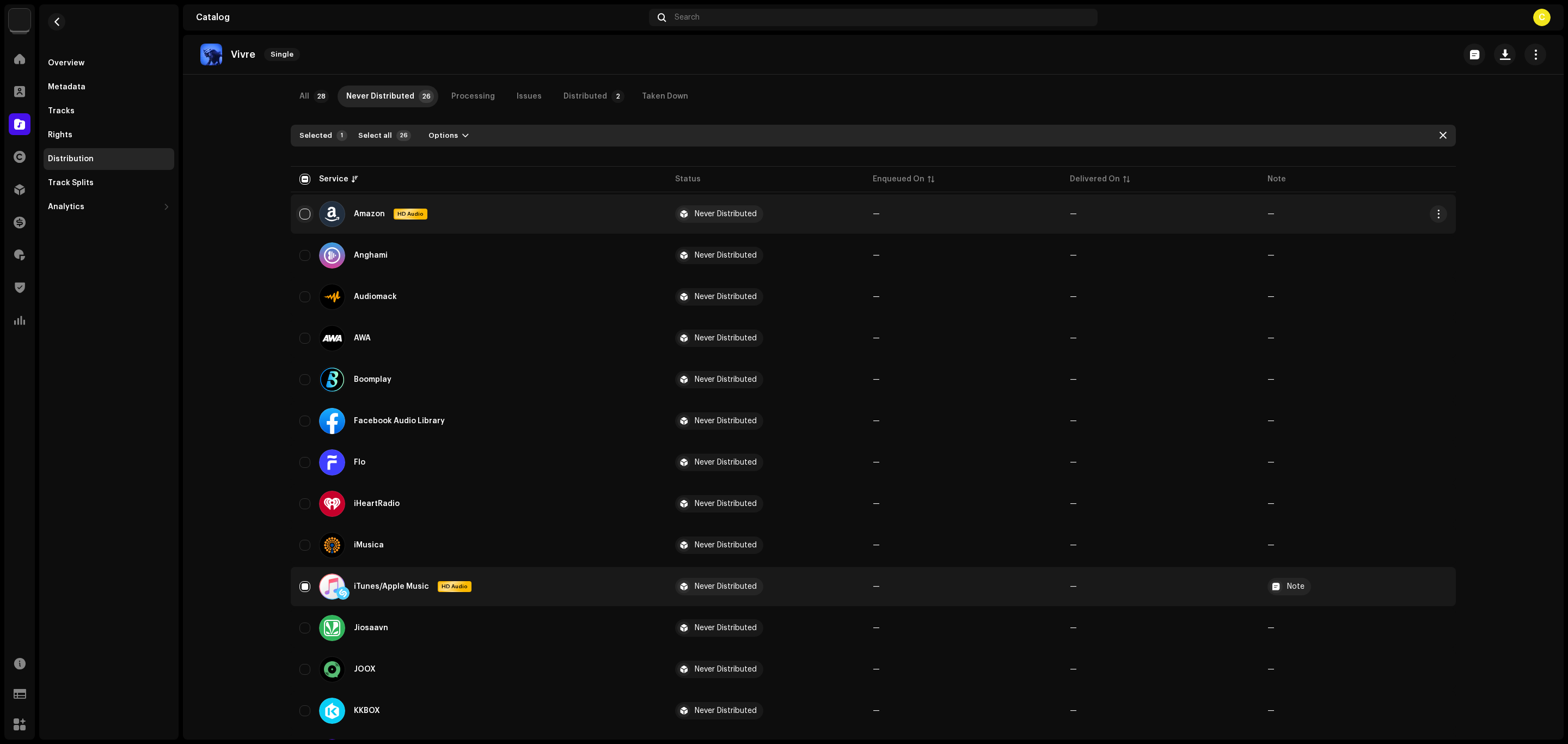
click at [306, 212] on input "Row Unselected" at bounding box center [305, 214] width 11 height 11
checkbox input "true"
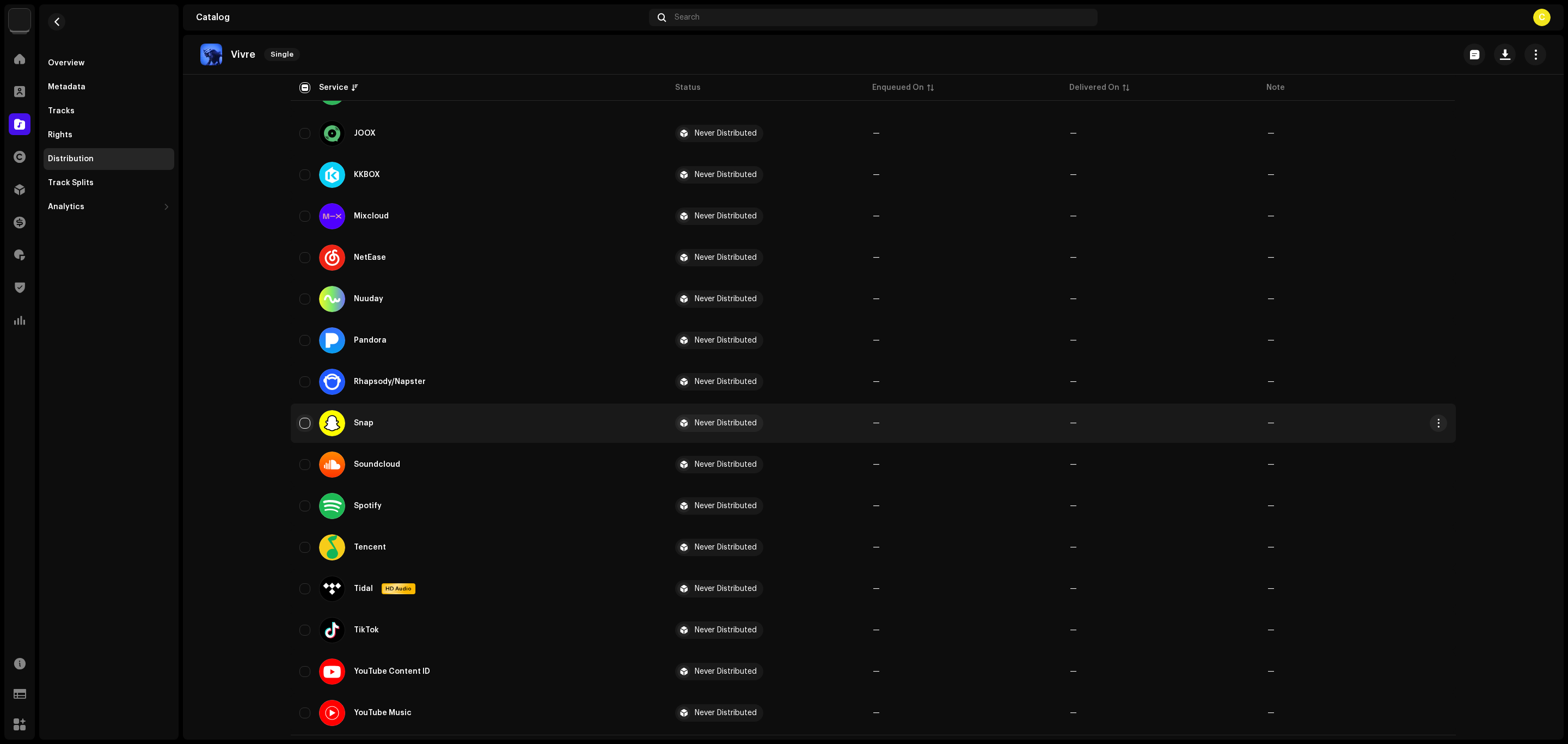
scroll to position [598, 0]
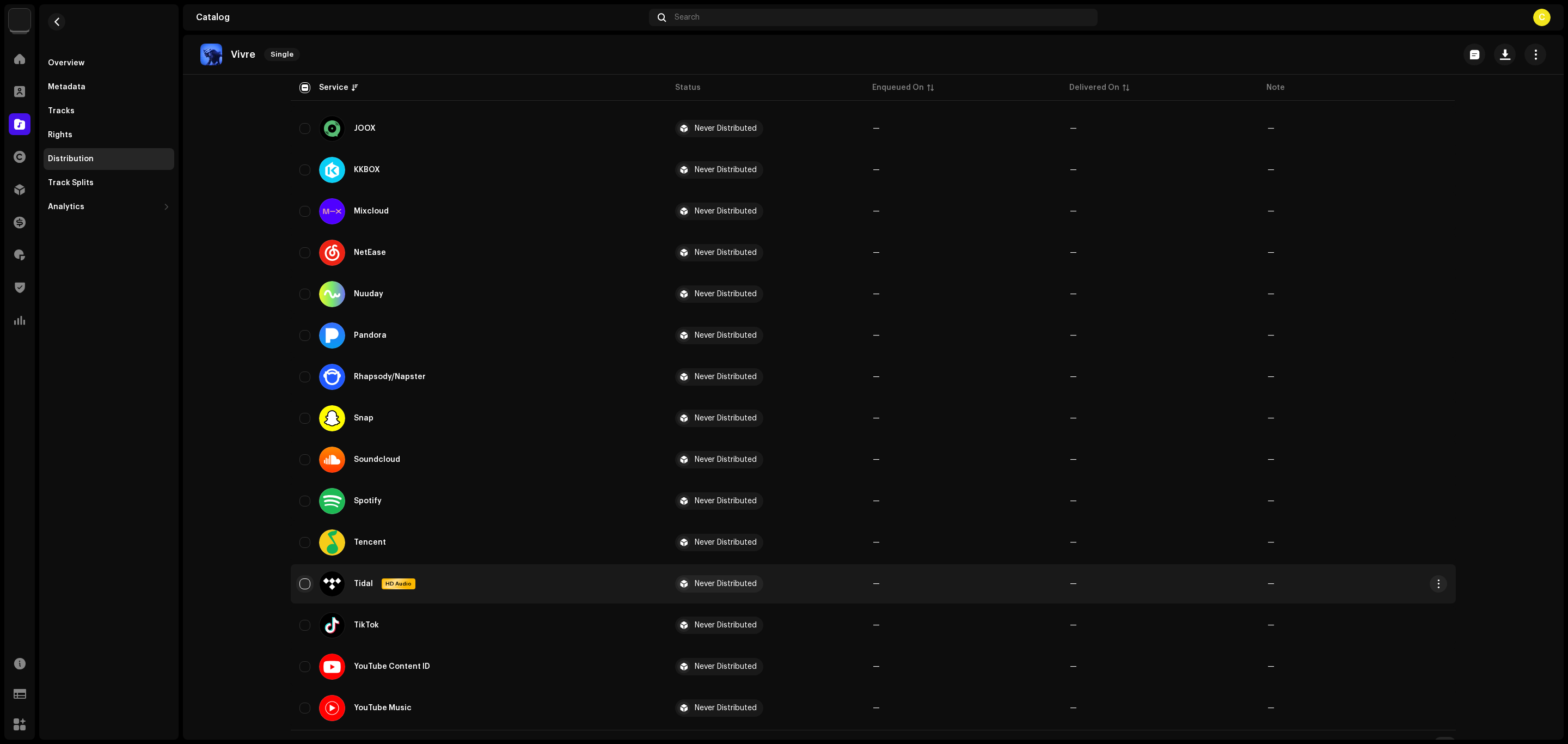
click at [299, 578] on input "Row Unselected" at bounding box center [305, 584] width 11 height 11
checkbox input "true"
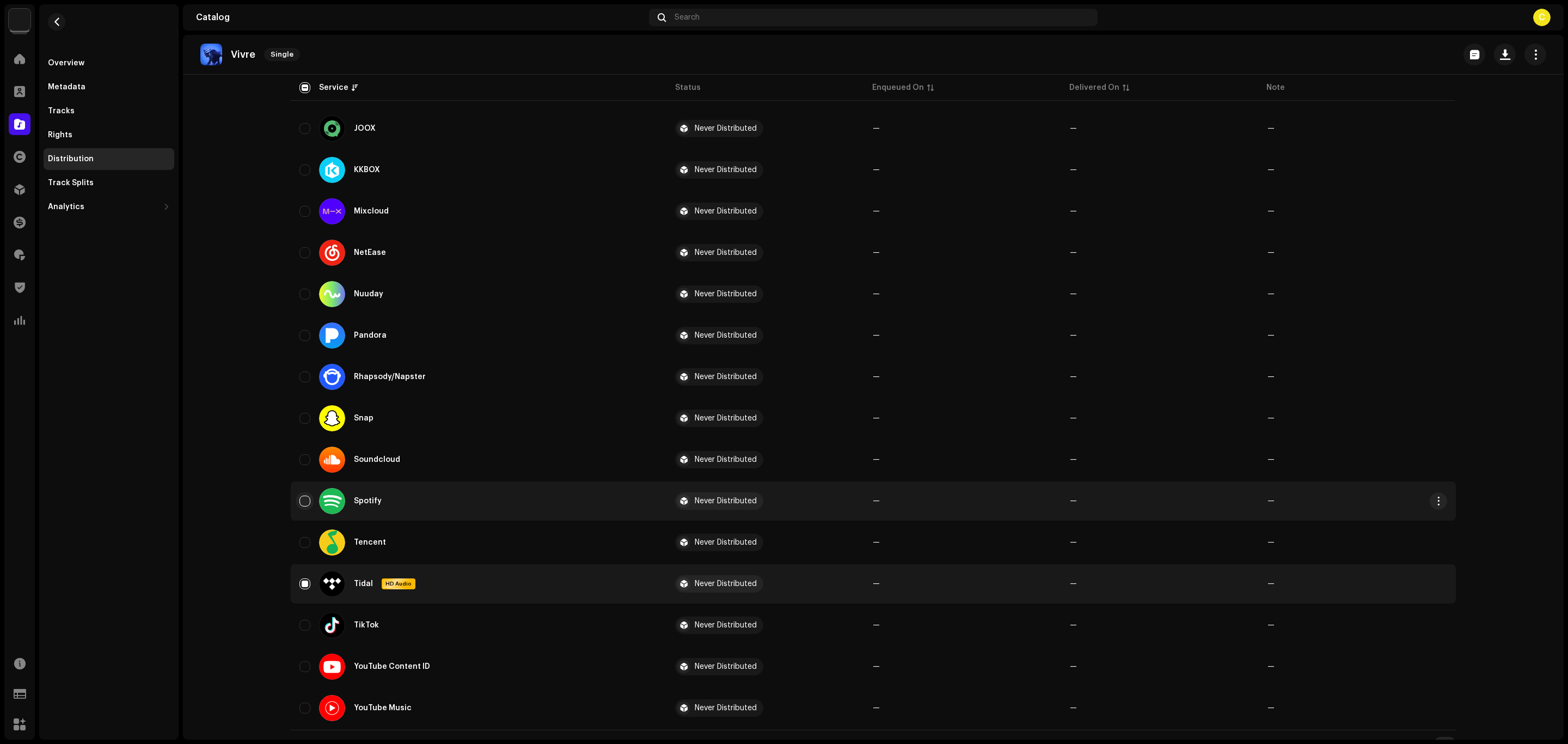
click at [304, 496] on input "Row Unselected" at bounding box center [305, 501] width 11 height 11
checkbox input "true"
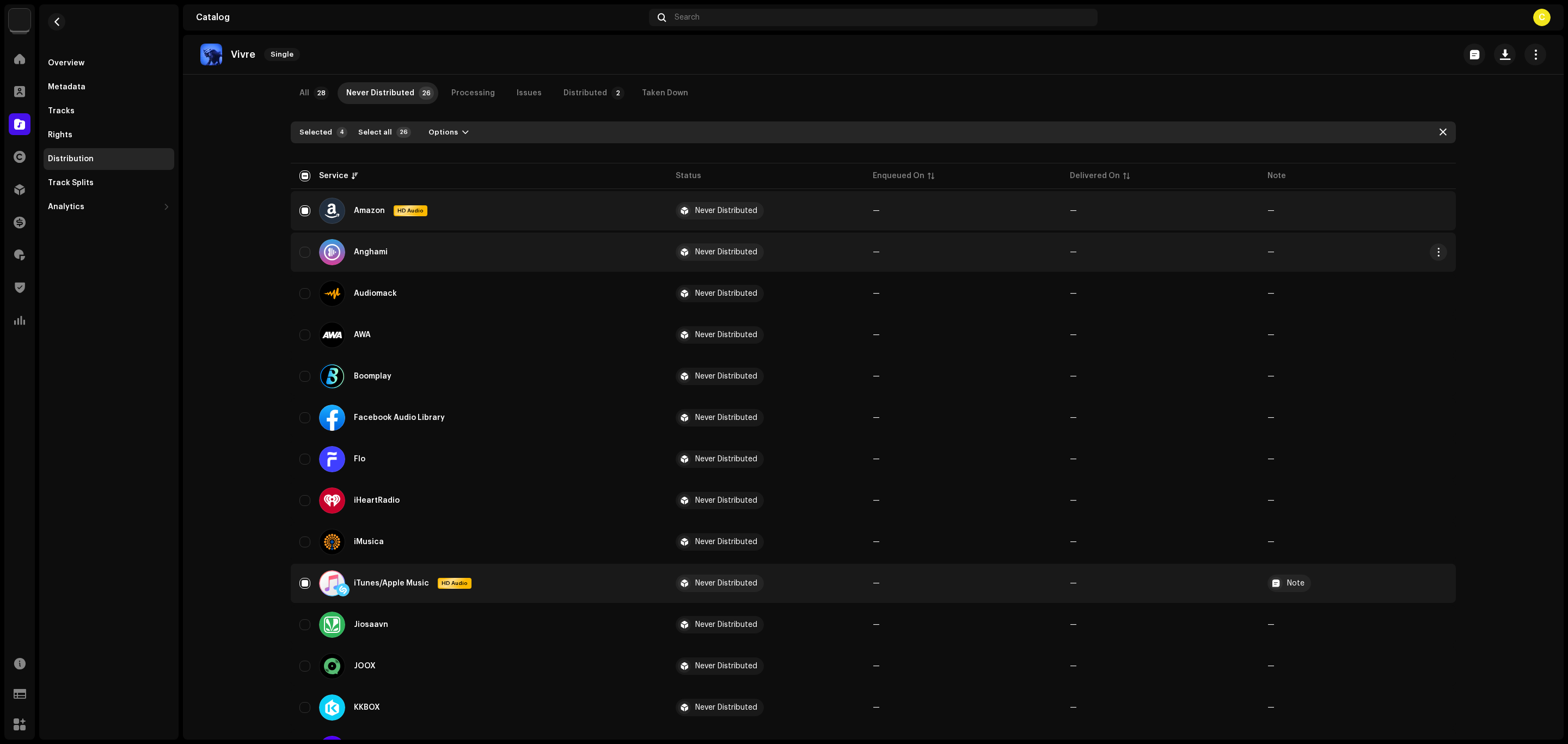
scroll to position [0, 0]
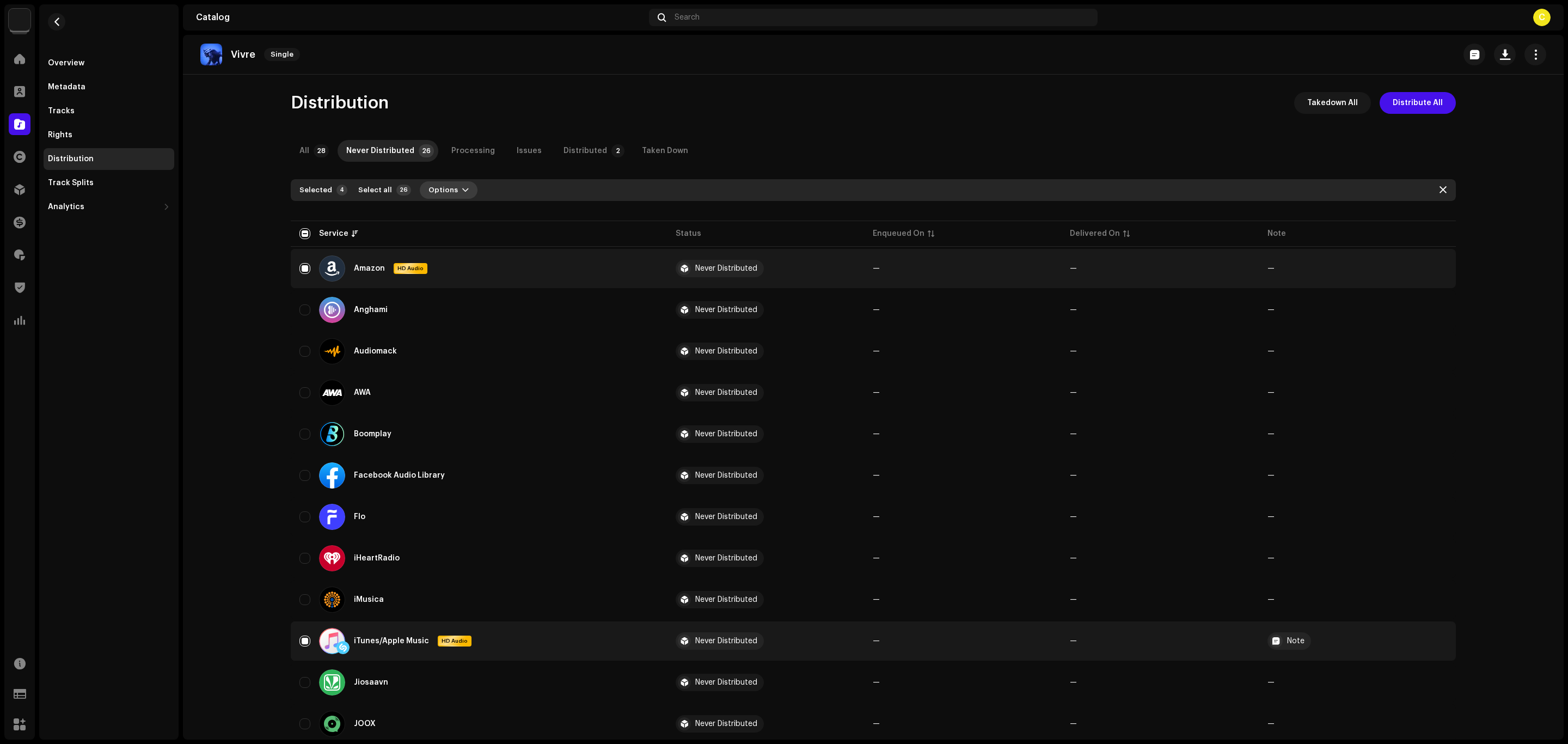
click at [436, 188] on span "Options" at bounding box center [443, 190] width 29 height 22
click at [440, 217] on span "Distribute" at bounding box center [439, 214] width 39 height 9
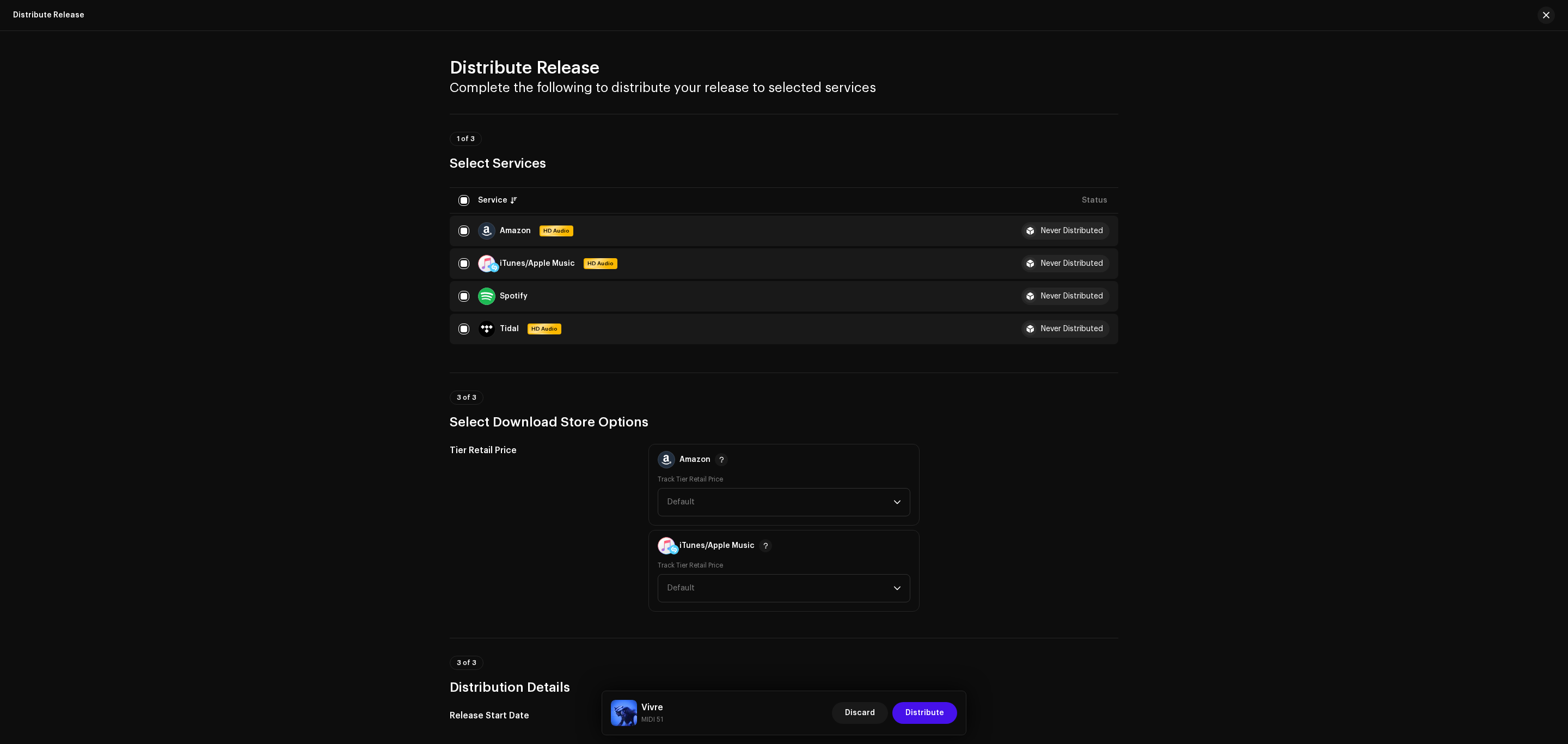
click at [440, 217] on div "Distribute Release Complete the following to distribute your release to selecte…" at bounding box center [784, 474] width 704 height 833
click at [912, 707] on span "Distribute" at bounding box center [925, 713] width 39 height 22
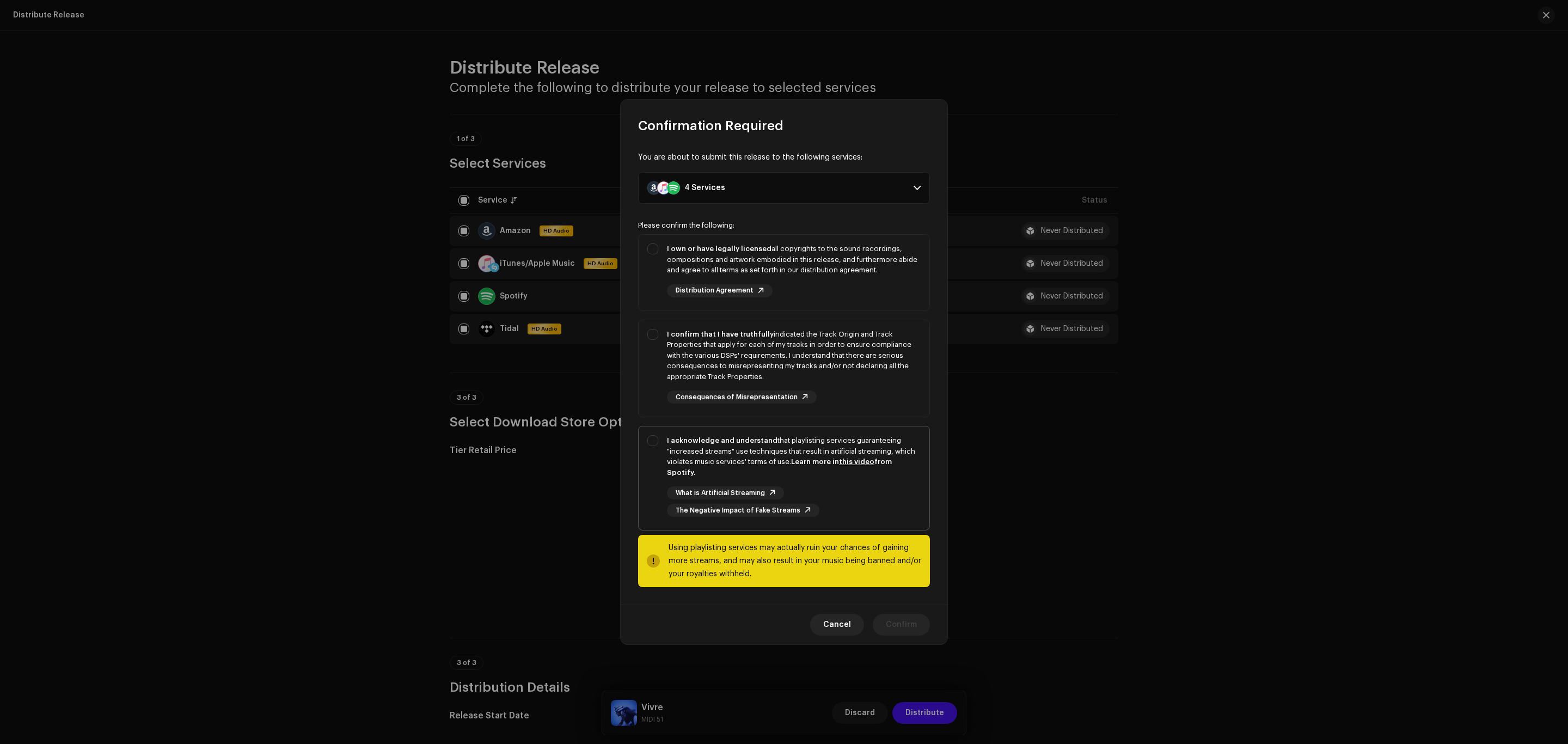
click at [858, 500] on div "What is Artificial Streaming The Negative Impact of Fake Streams" at bounding box center [794, 502] width 254 height 30
checkbox input "true"
click at [843, 379] on div "I confirm that I have truthfully indicated the Track Origin and Track Propertie…" at bounding box center [794, 356] width 254 height 54
checkbox input "true"
click at [848, 297] on div "I own or have legally licensed all copyrights to the sound recordings, composit…" at bounding box center [794, 270] width 254 height 54
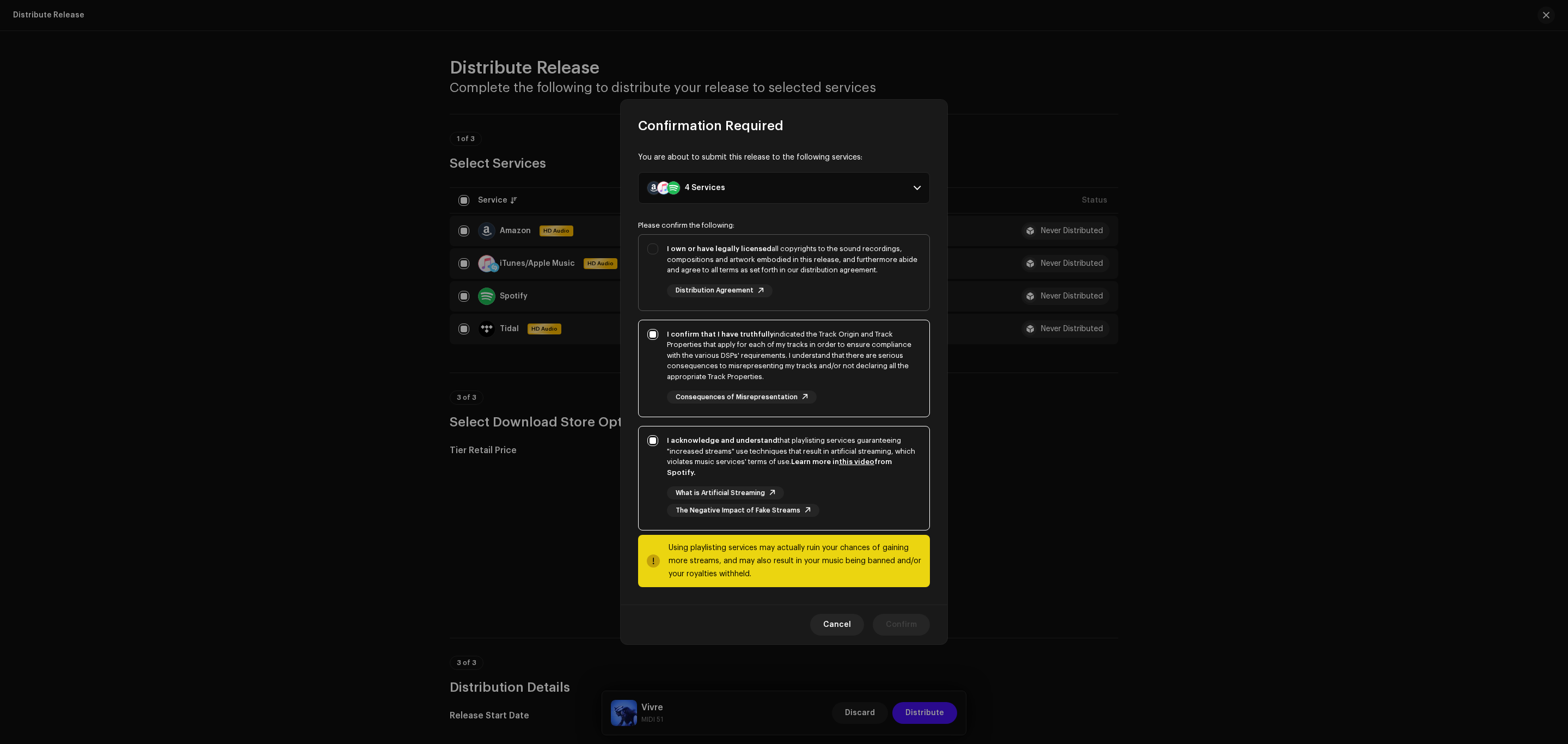
checkbox input "true"
click at [900, 614] on span "Confirm" at bounding box center [901, 625] width 31 height 22
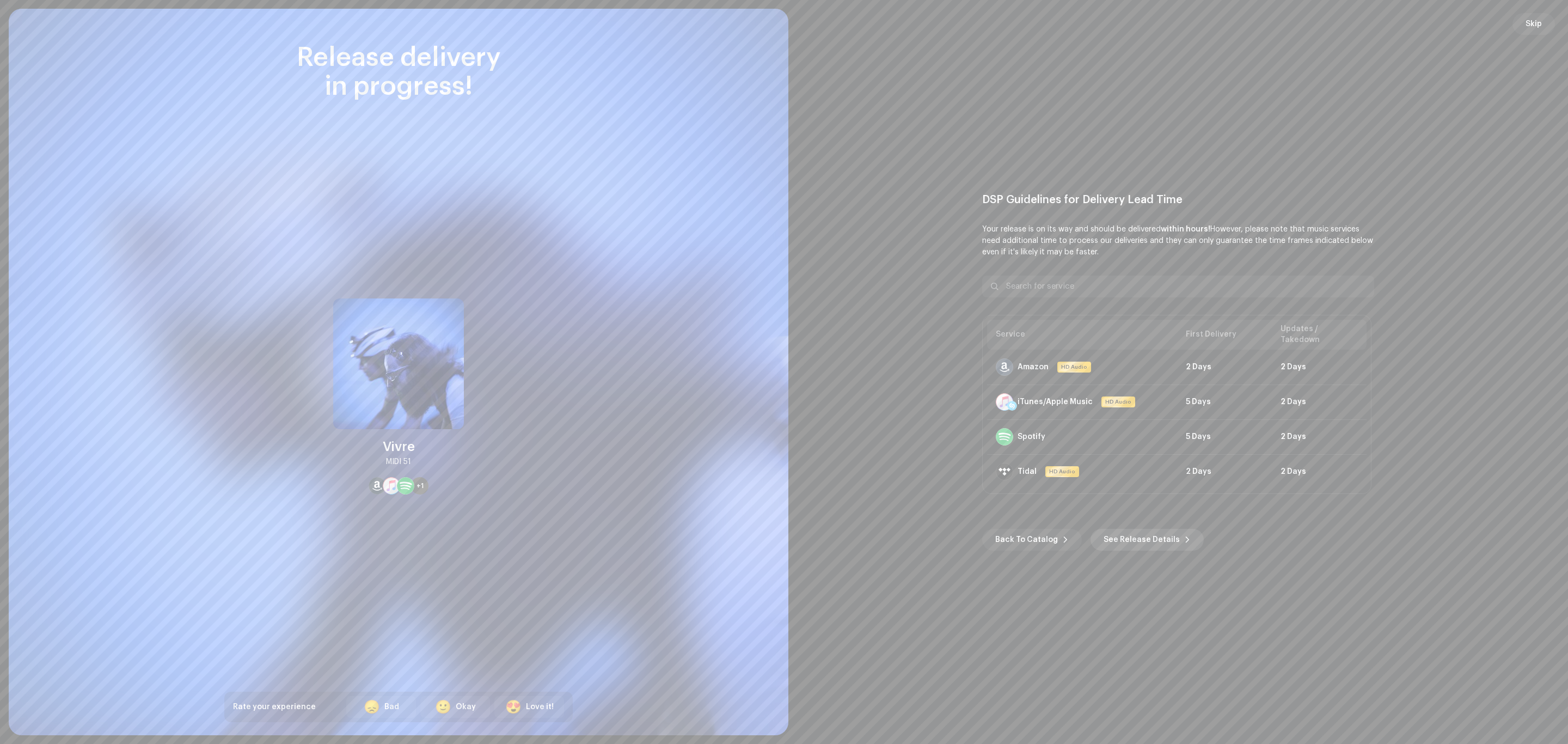
click at [1107, 536] on span "See Release Details" at bounding box center [1141, 540] width 76 height 22
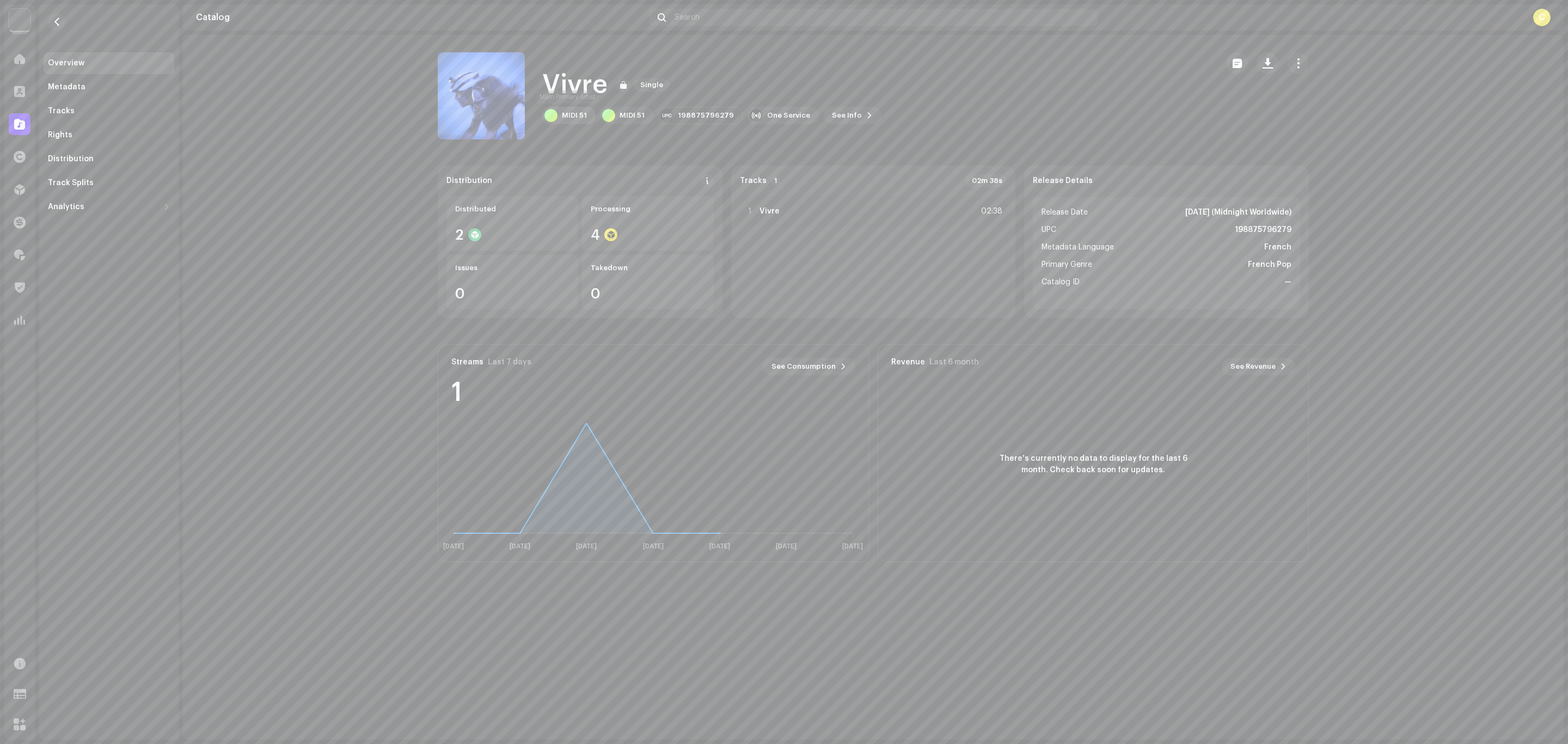
click at [577, 116] on div "MIDI 51" at bounding box center [574, 115] width 25 height 9
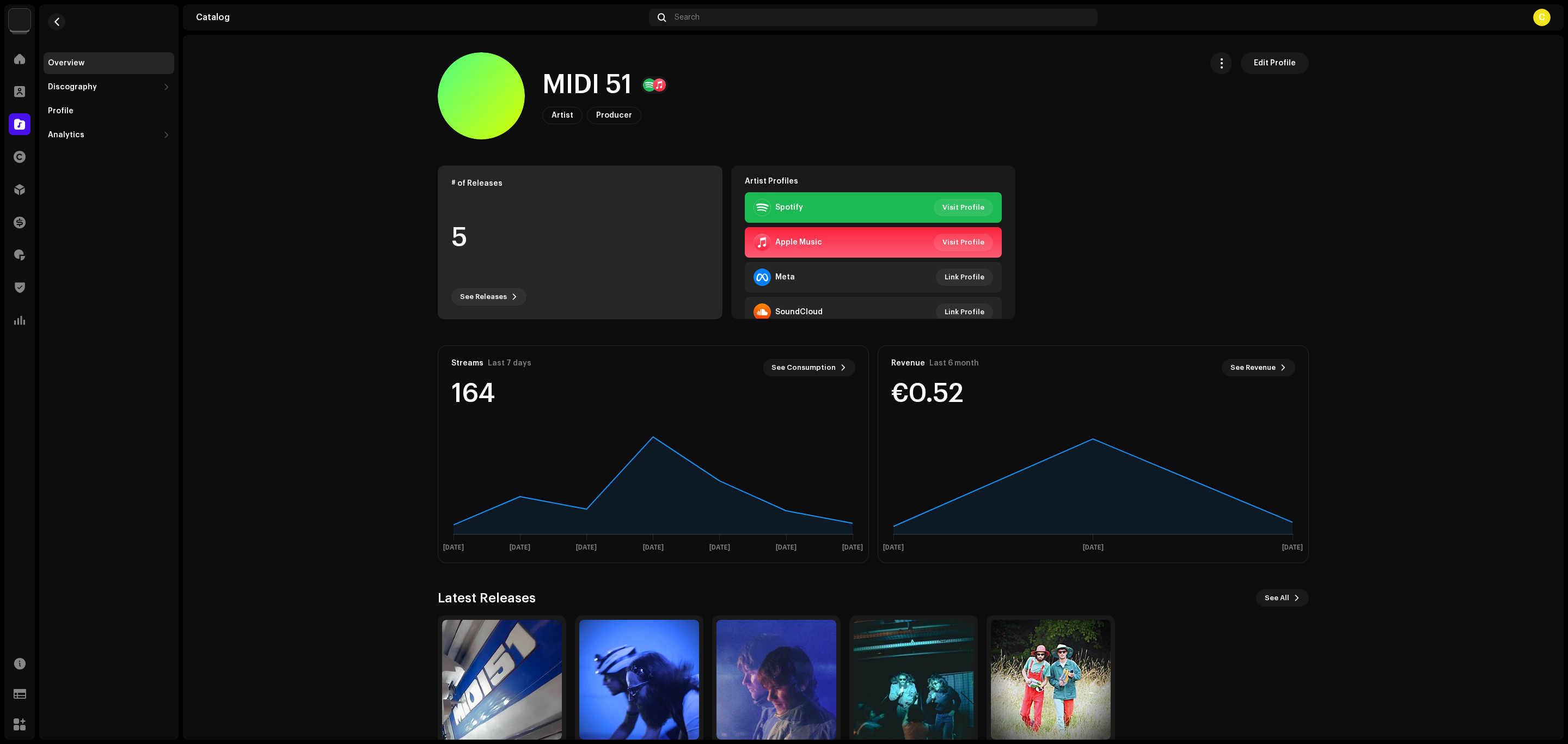
click at [521, 236] on div "5" at bounding box center [579, 238] width 257 height 83
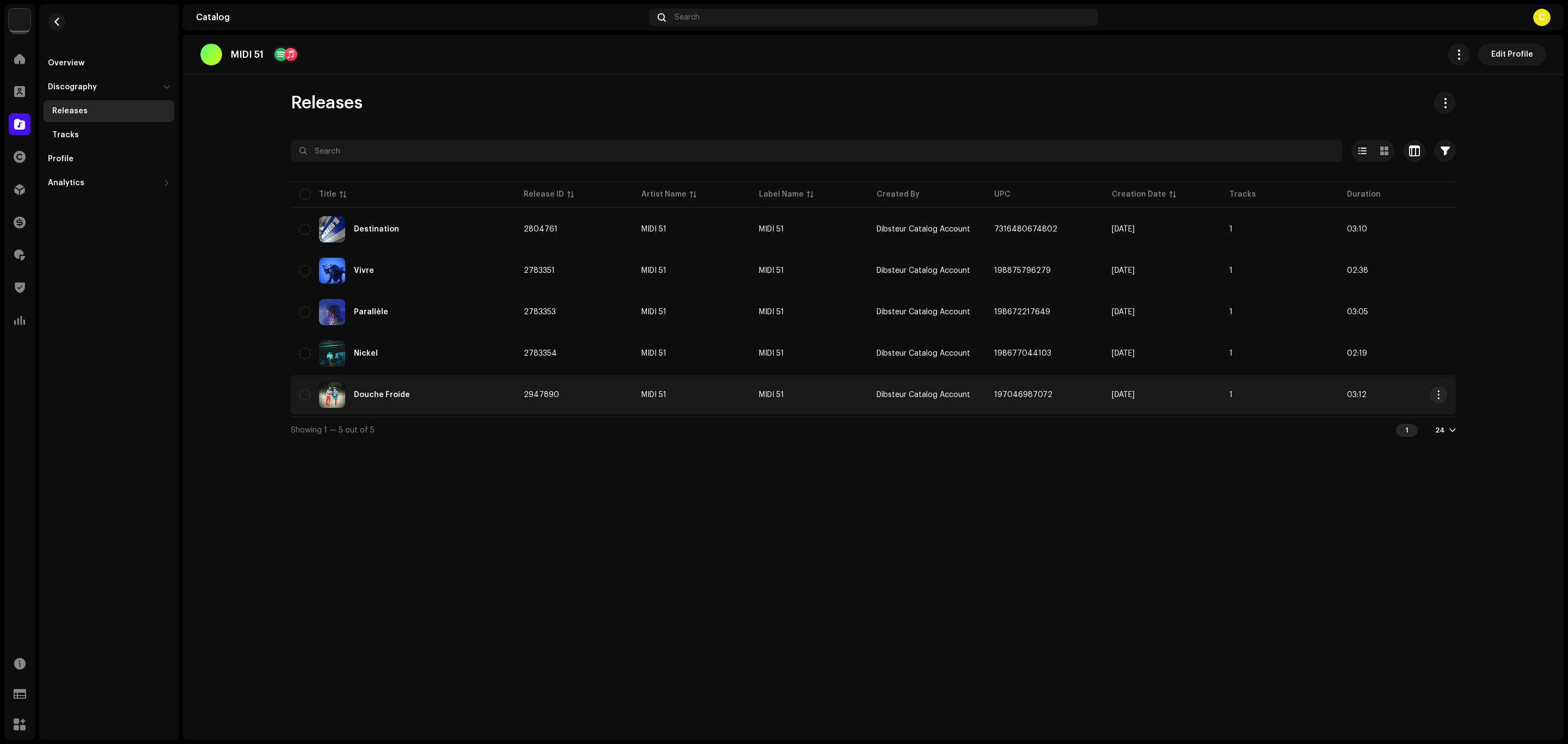
click at [466, 384] on div "Douche Froide" at bounding box center [403, 395] width 207 height 26
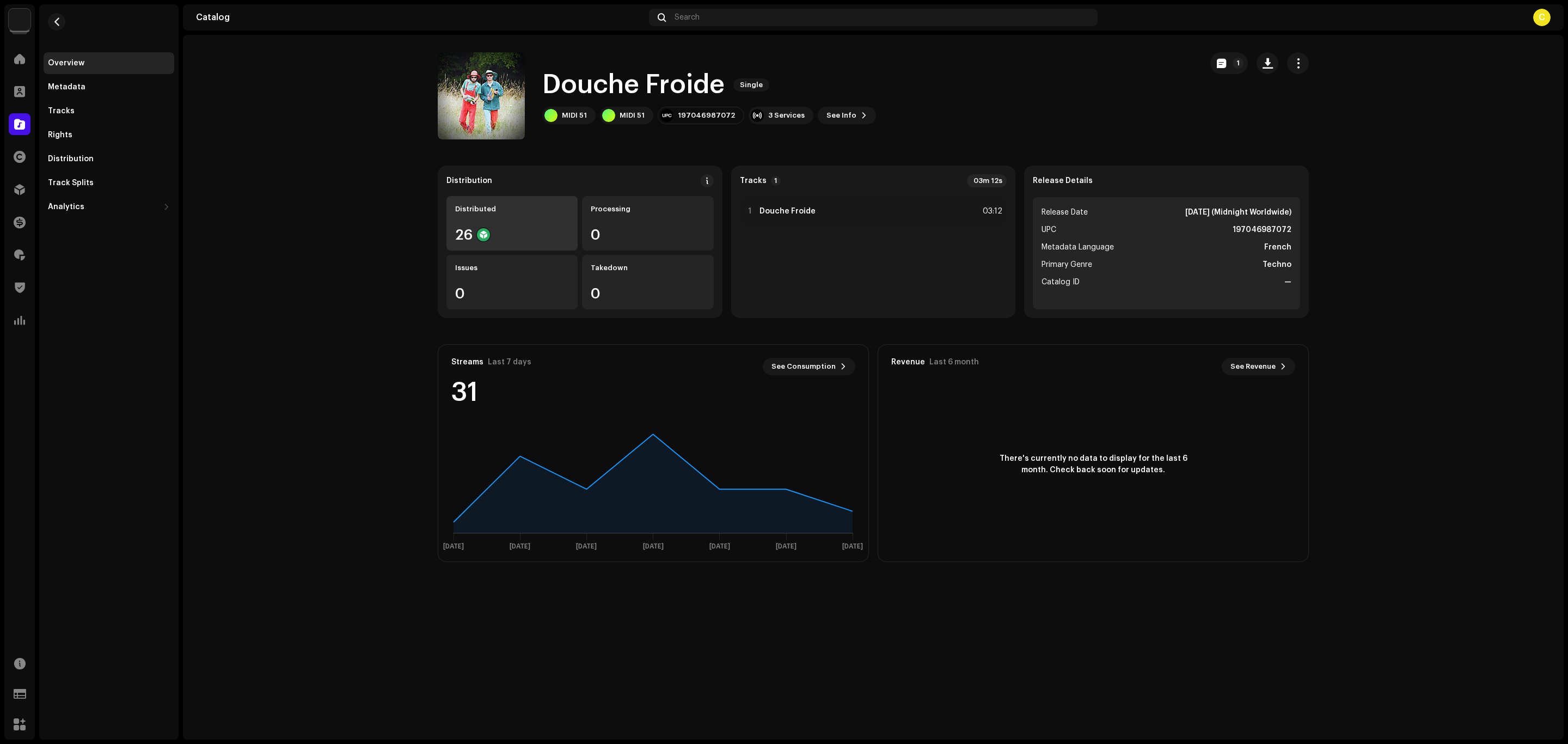
click at [536, 222] on div "Distributed 26" at bounding box center [512, 223] width 131 height 54
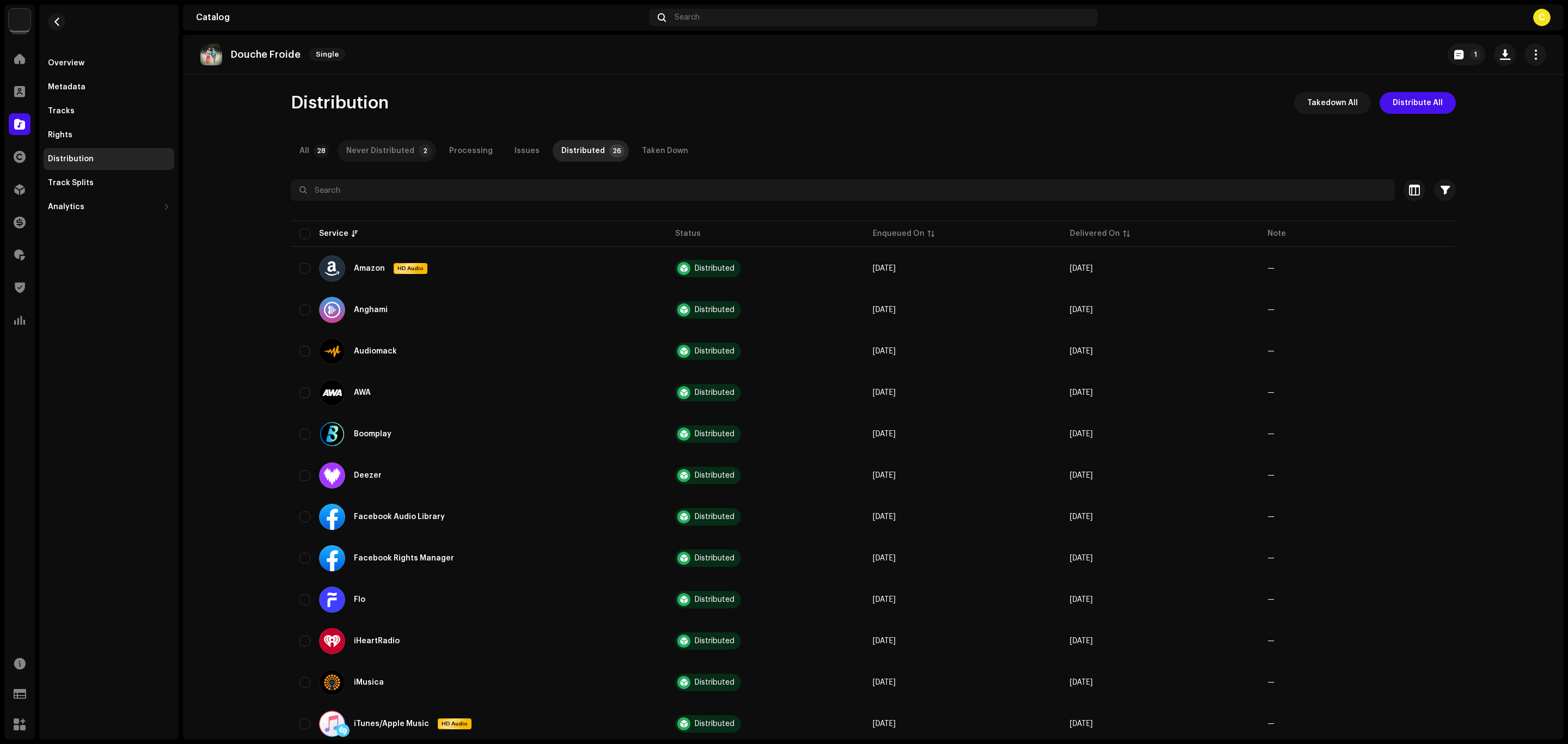
click at [402, 151] on div "Never Distributed" at bounding box center [380, 151] width 68 height 22
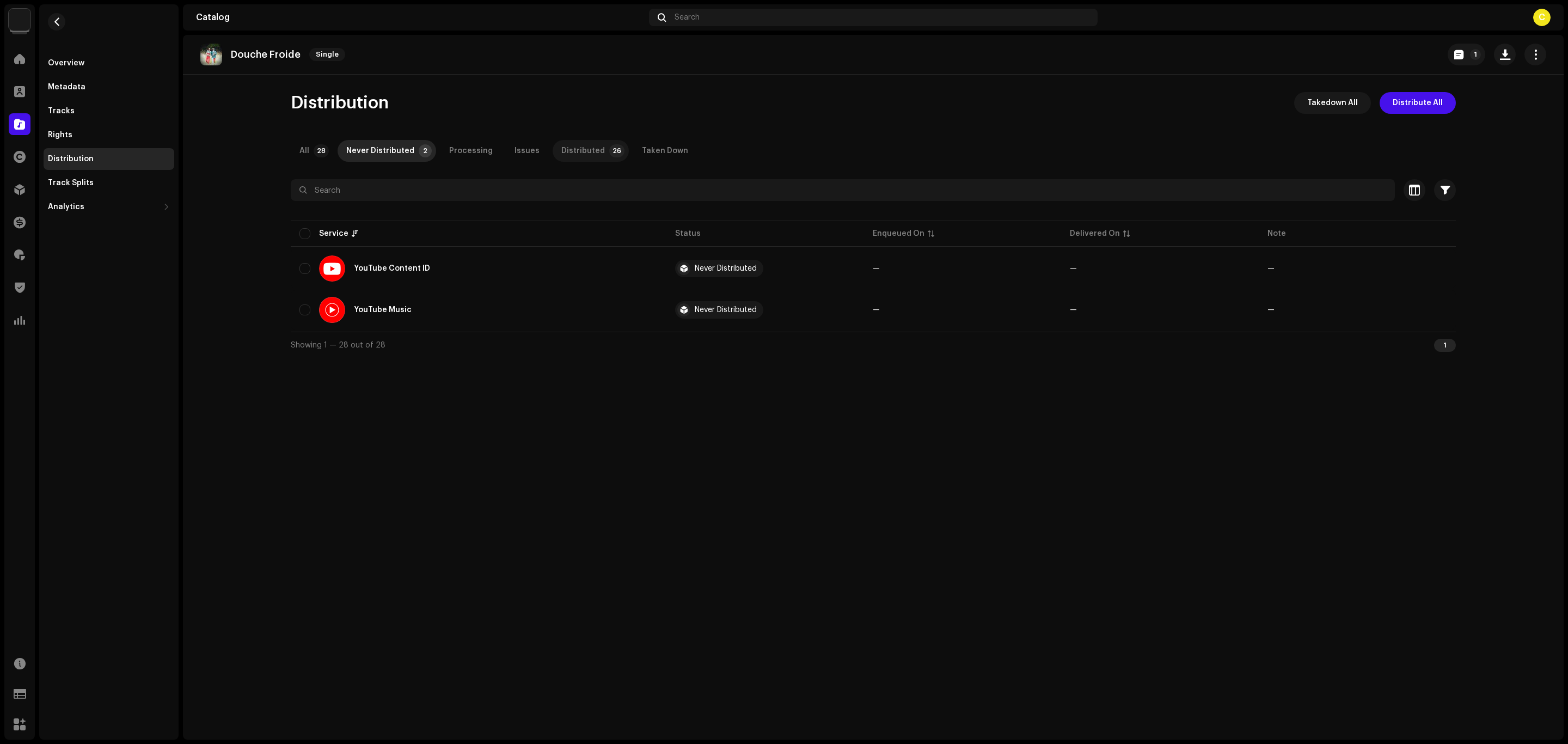
click at [569, 149] on div "Distributed" at bounding box center [583, 151] width 44 height 22
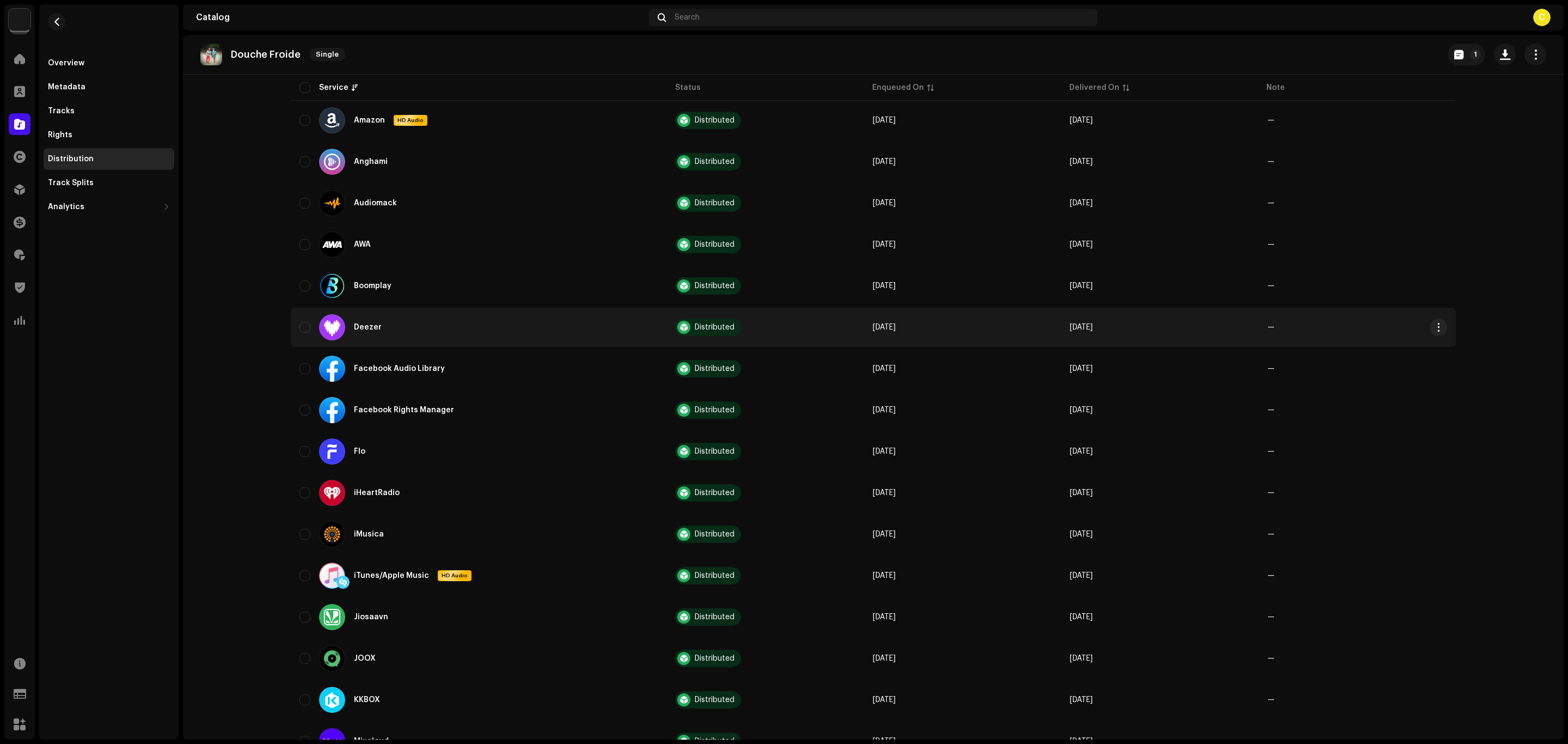
scroll to position [163, 0]
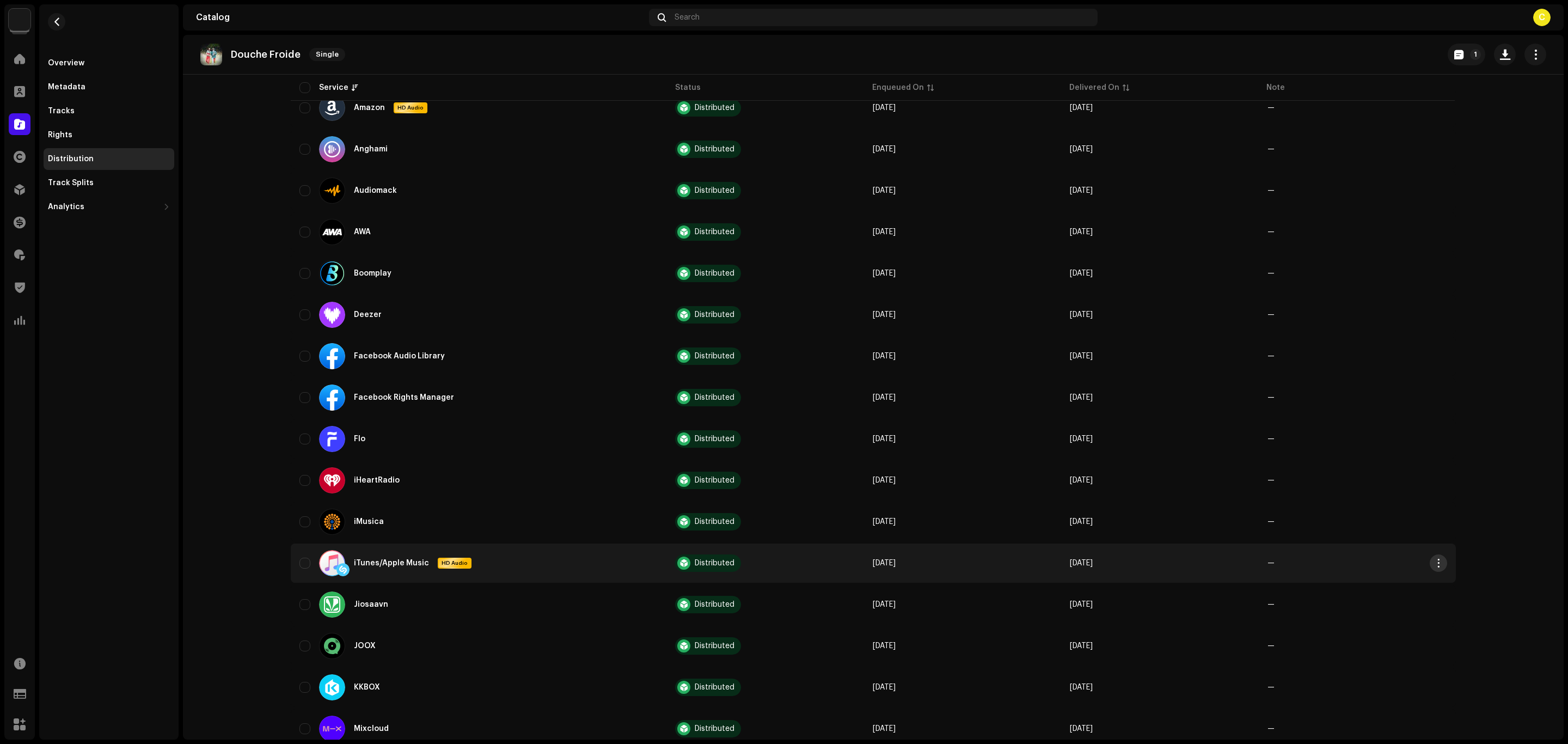
click at [1438, 559] on span "button" at bounding box center [1438, 563] width 8 height 9
click at [1465, 624] on span "View on Service" at bounding box center [1466, 623] width 61 height 9
click at [1441, 560] on button "button" at bounding box center [1438, 563] width 18 height 18
click at [1444, 580] on span "Distribute" at bounding box center [1455, 580] width 39 height 9
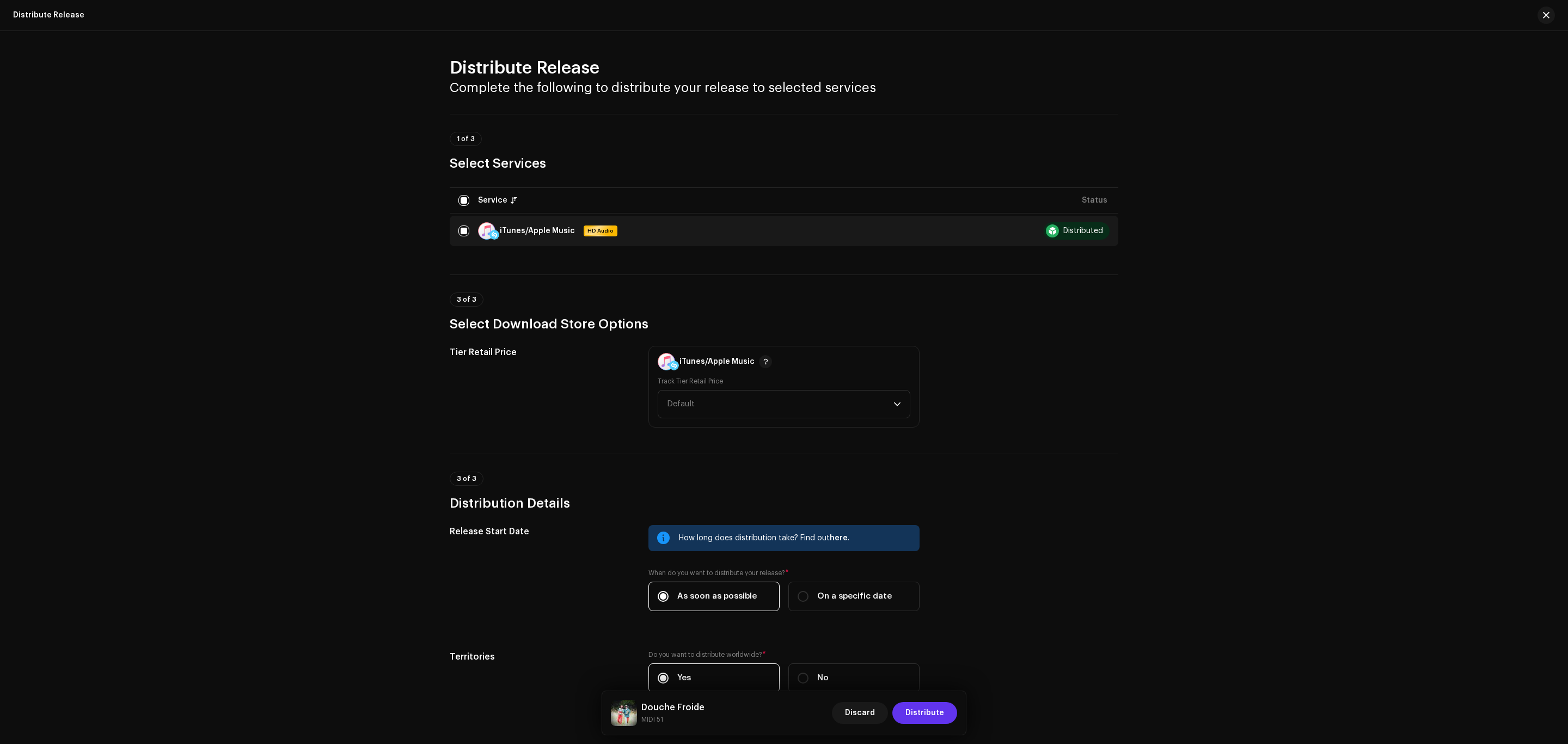
click at [936, 711] on span "Distribute" at bounding box center [925, 713] width 39 height 22
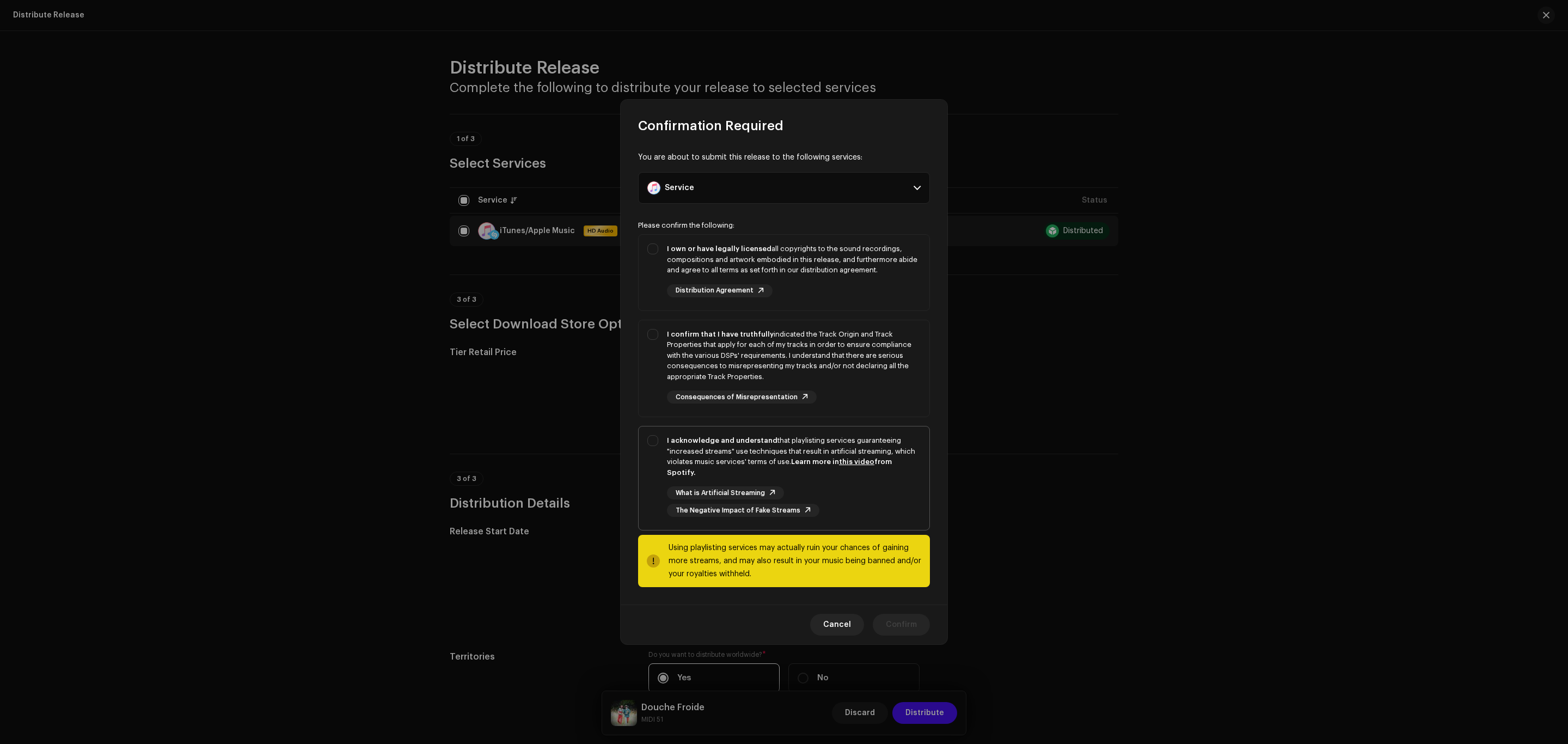
click at [889, 491] on div "What is Artificial Streaming The Negative Impact of Fake Streams" at bounding box center [794, 502] width 254 height 30
checkbox input "true"
drag, startPoint x: 884, startPoint y: 387, endPoint x: 885, endPoint y: 342, distance: 45.0
click at [883, 382] on div "I confirm that I have truthfully indicated the Track Origin and Track Propertie…" at bounding box center [794, 356] width 254 height 54
checkbox input "true"
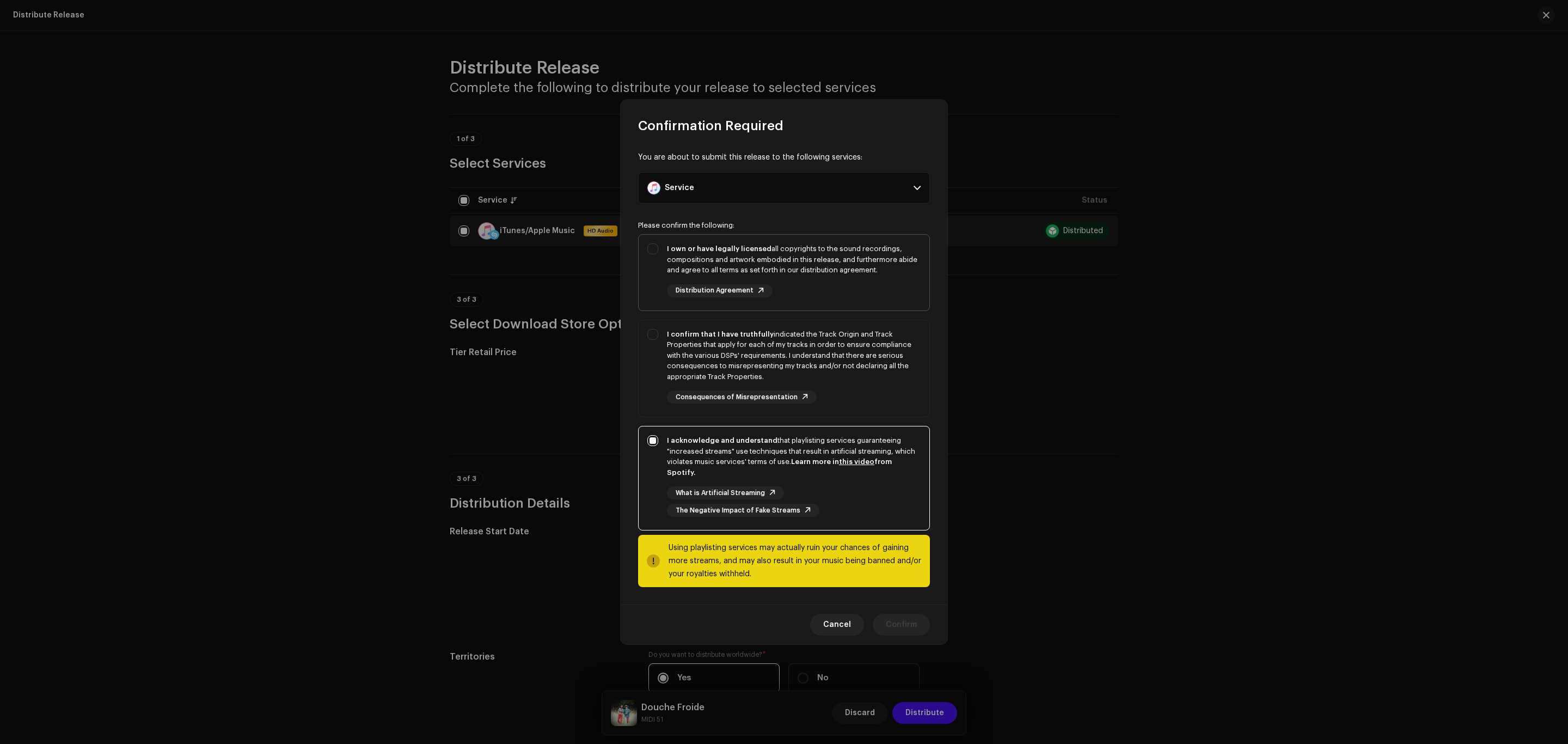
click at [882, 297] on div "I own or have legally licensed all copyrights to the sound recordings, composit…" at bounding box center [794, 270] width 254 height 54
checkbox input "true"
click at [906, 614] on span "Confirm" at bounding box center [901, 625] width 31 height 22
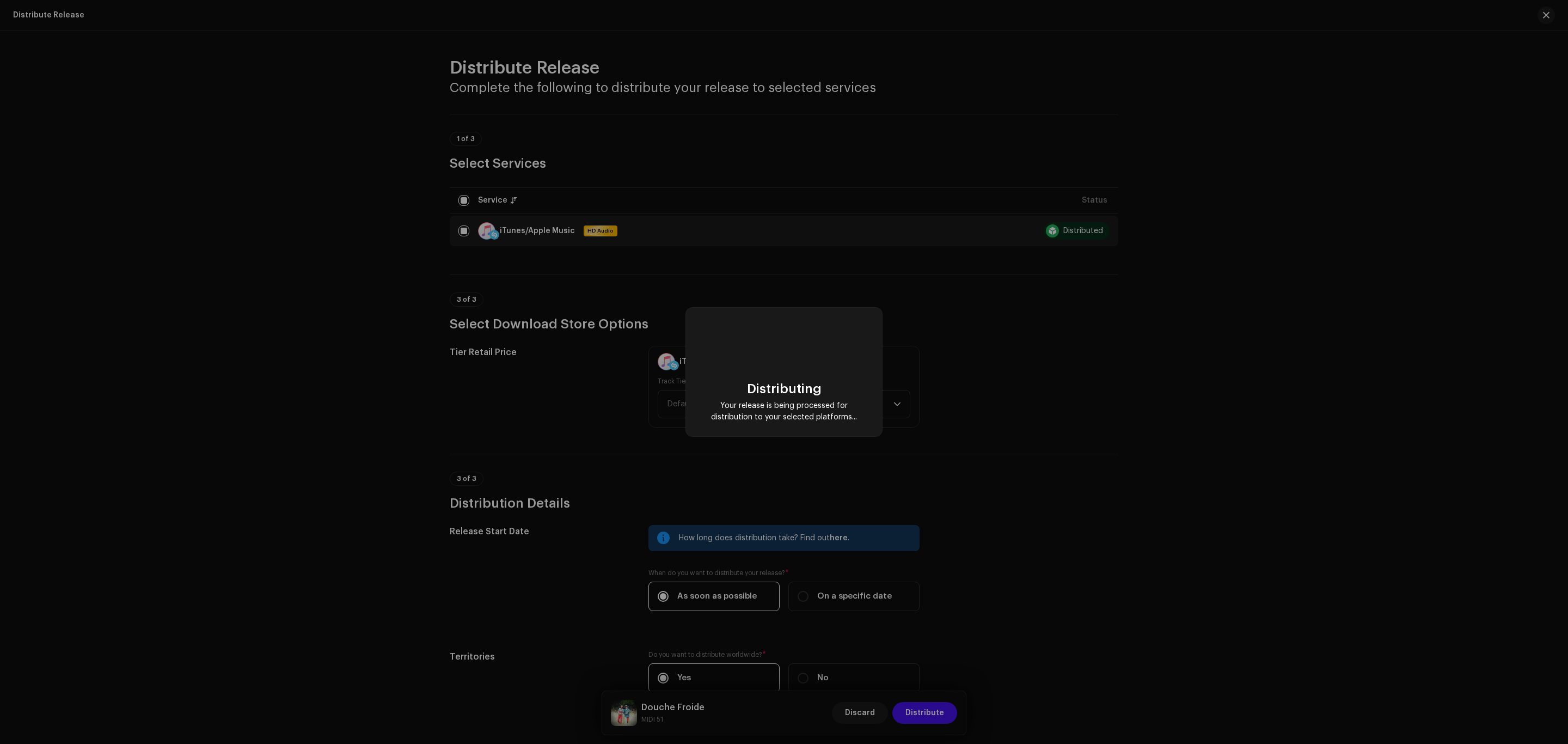
scroll to position [0, 0]
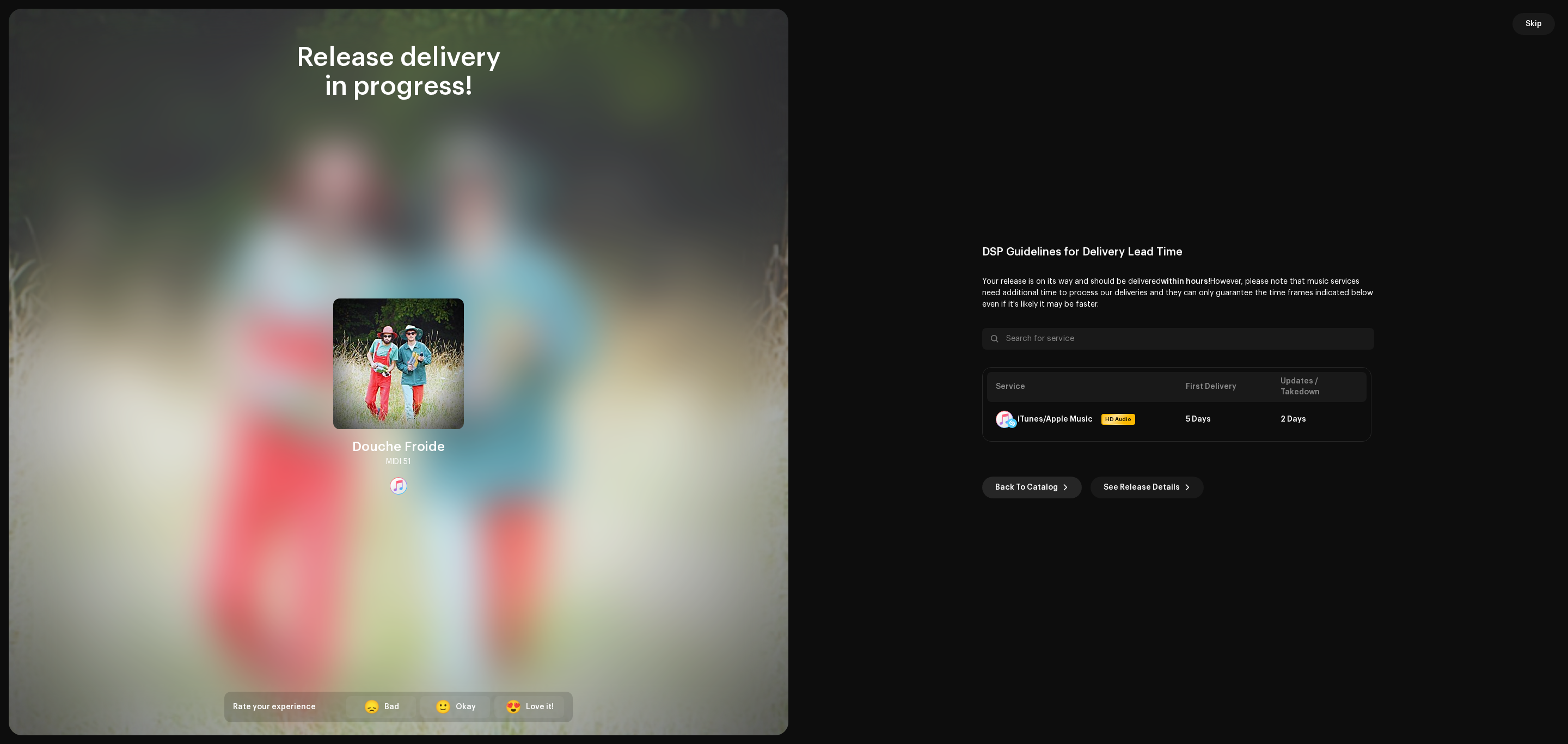
click at [1046, 485] on span "Back To Catalog" at bounding box center [1026, 488] width 63 height 22
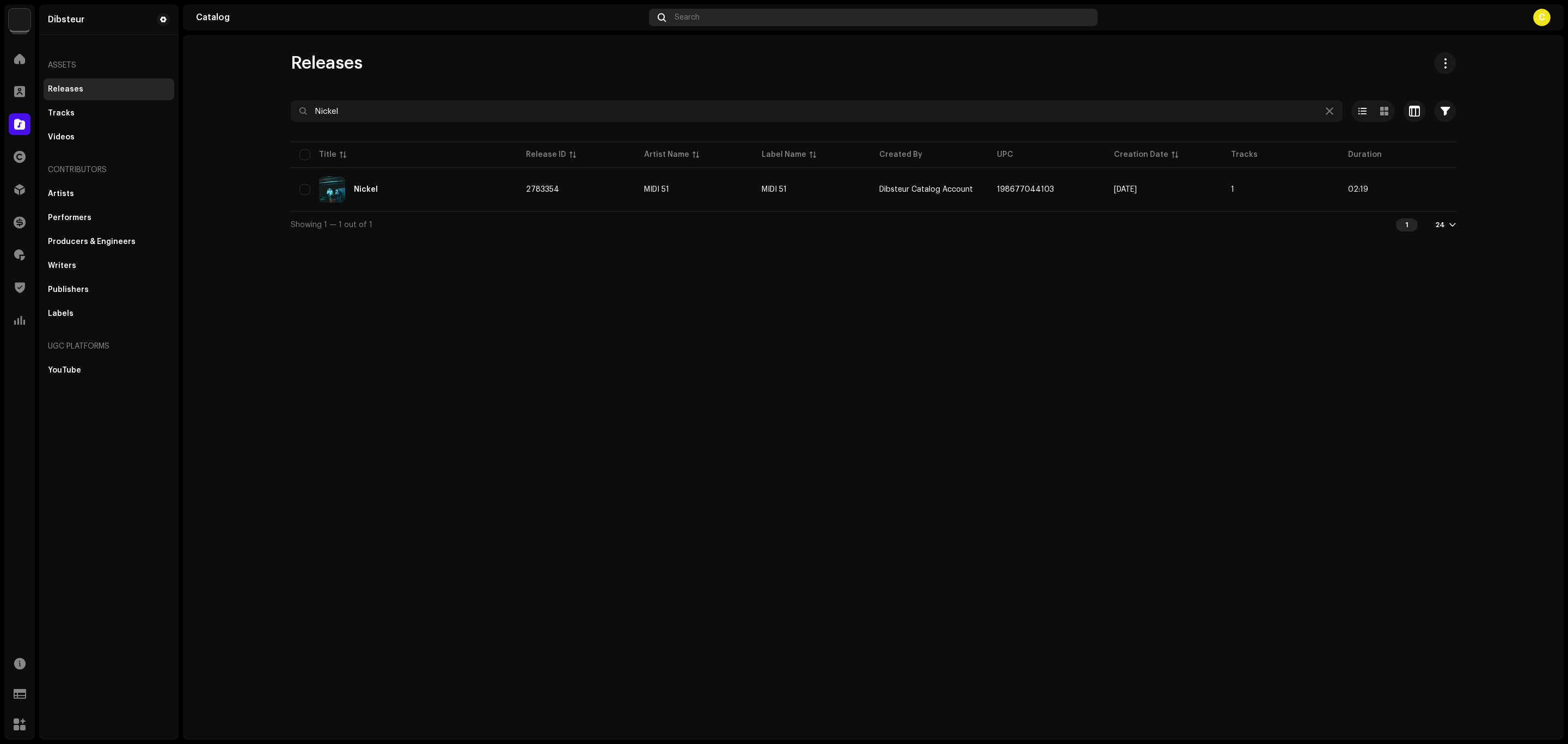
click at [824, 22] on div "Search" at bounding box center [873, 17] width 449 height 18
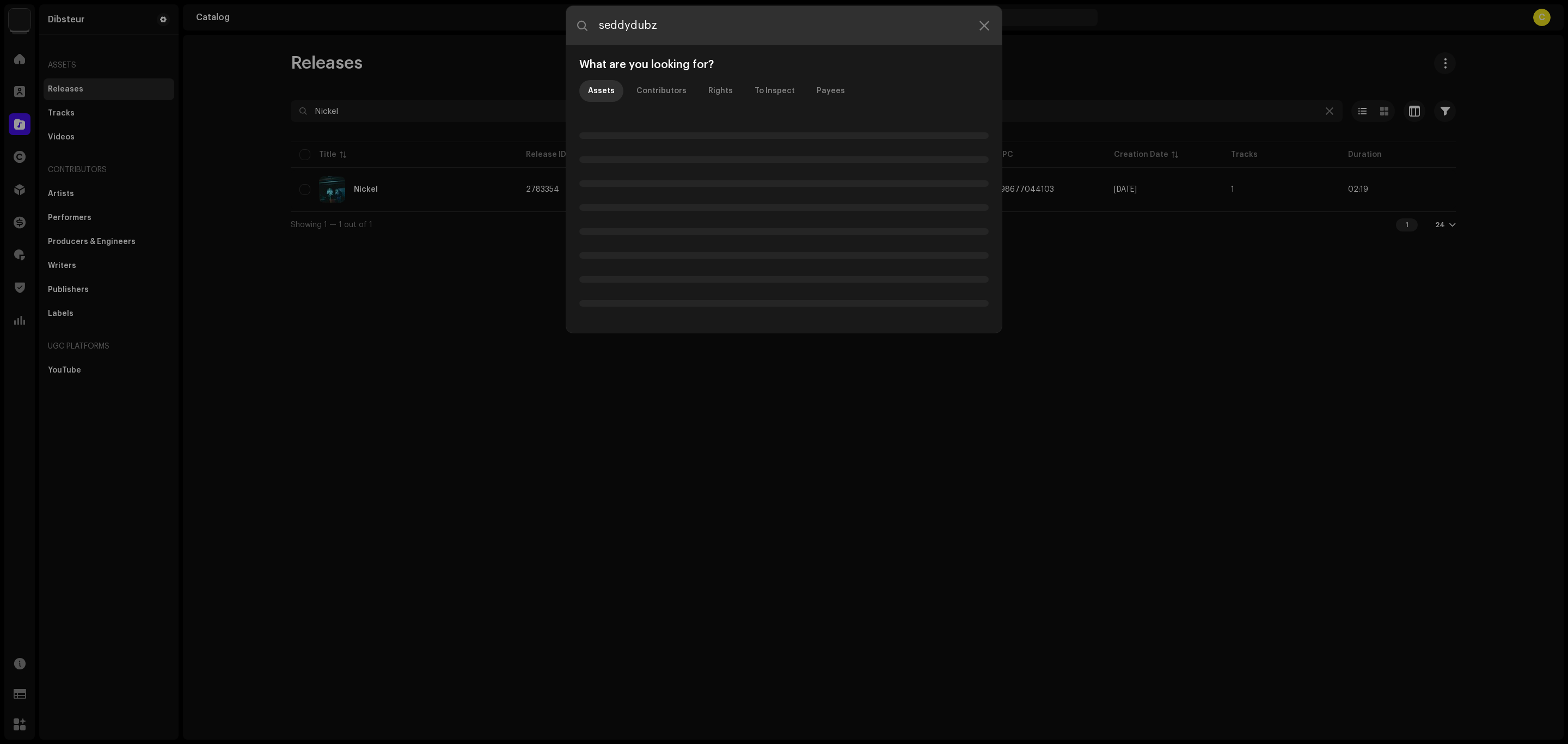
drag, startPoint x: 591, startPoint y: 24, endPoint x: 569, endPoint y: 29, distance: 22.6
click at [569, 29] on input "seddydubz" at bounding box center [784, 26] width 436 height 39
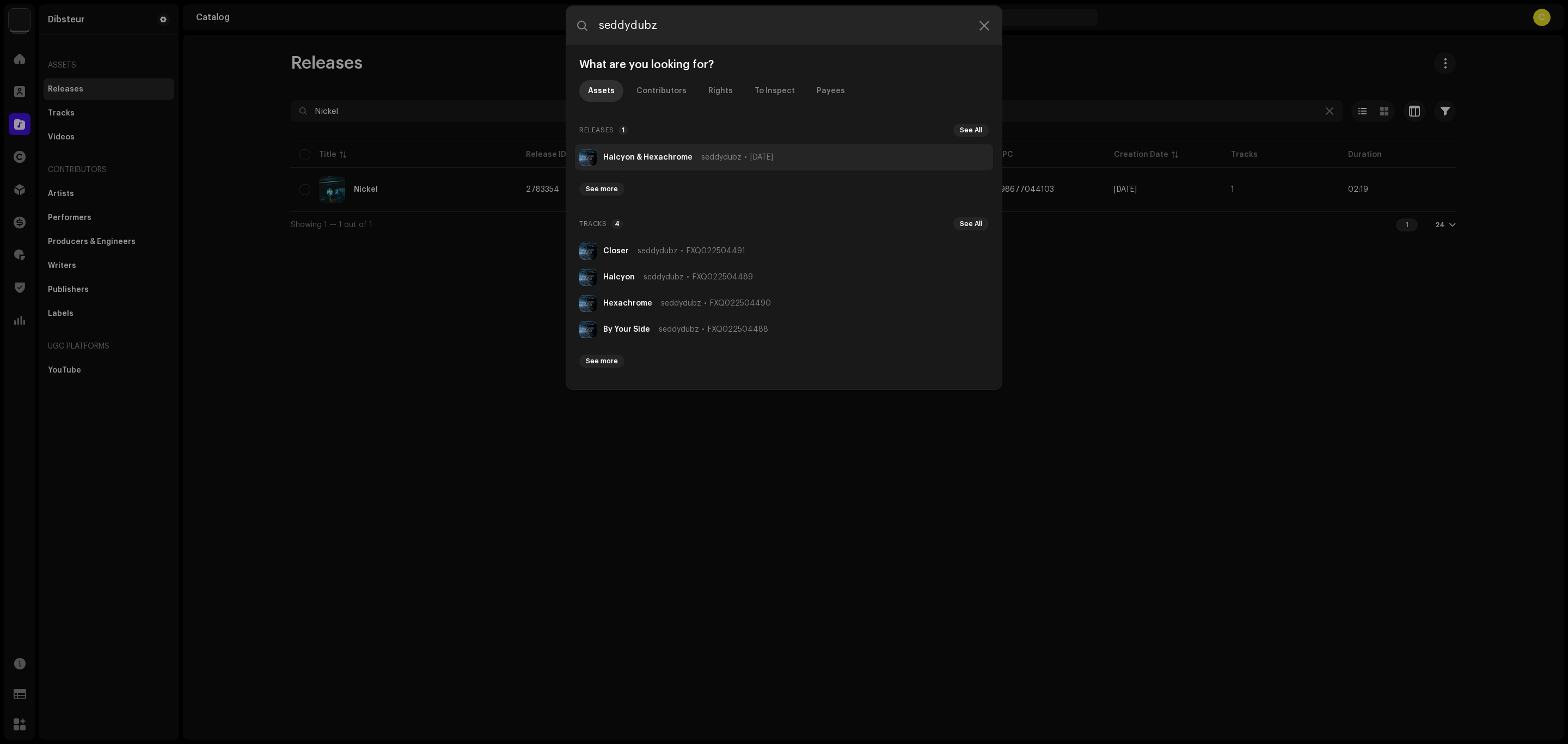
type input "seddydubz"
click at [717, 165] on li "Halcyon & Hexachrome seddydubz [DATE]" at bounding box center [784, 157] width 418 height 26
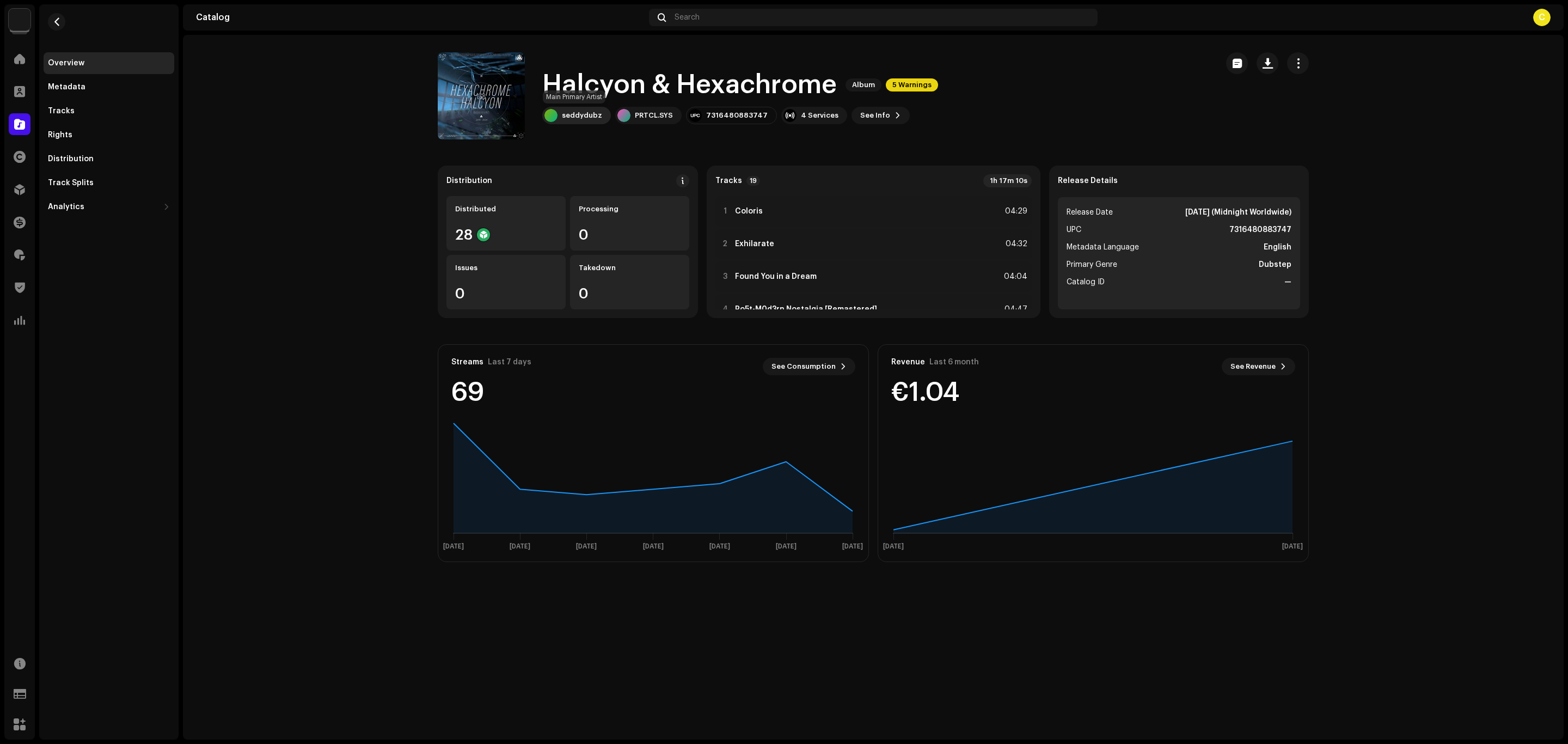
click at [570, 107] on div "seddydubz" at bounding box center [576, 115] width 69 height 18
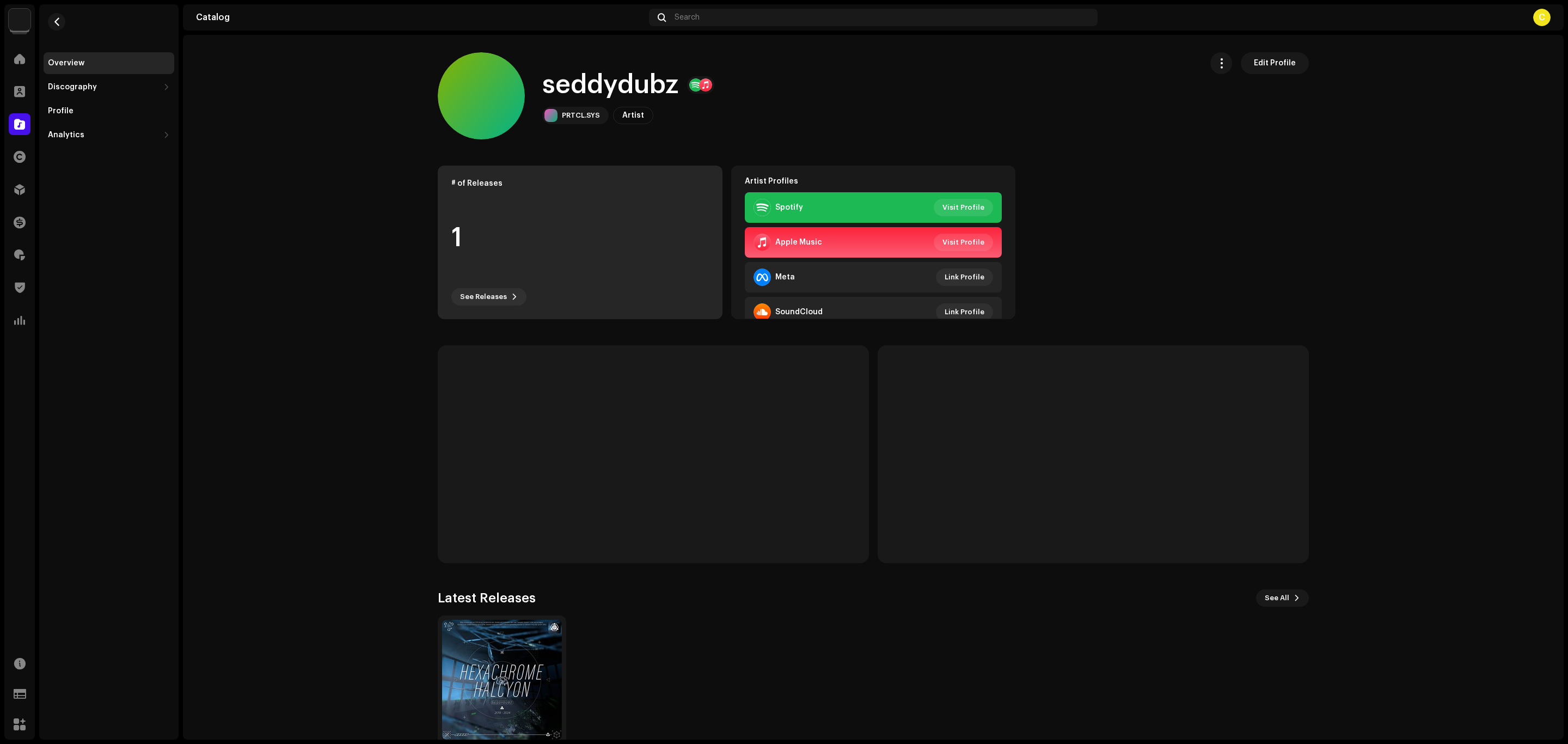
click at [610, 214] on div "1" at bounding box center [579, 238] width 257 height 83
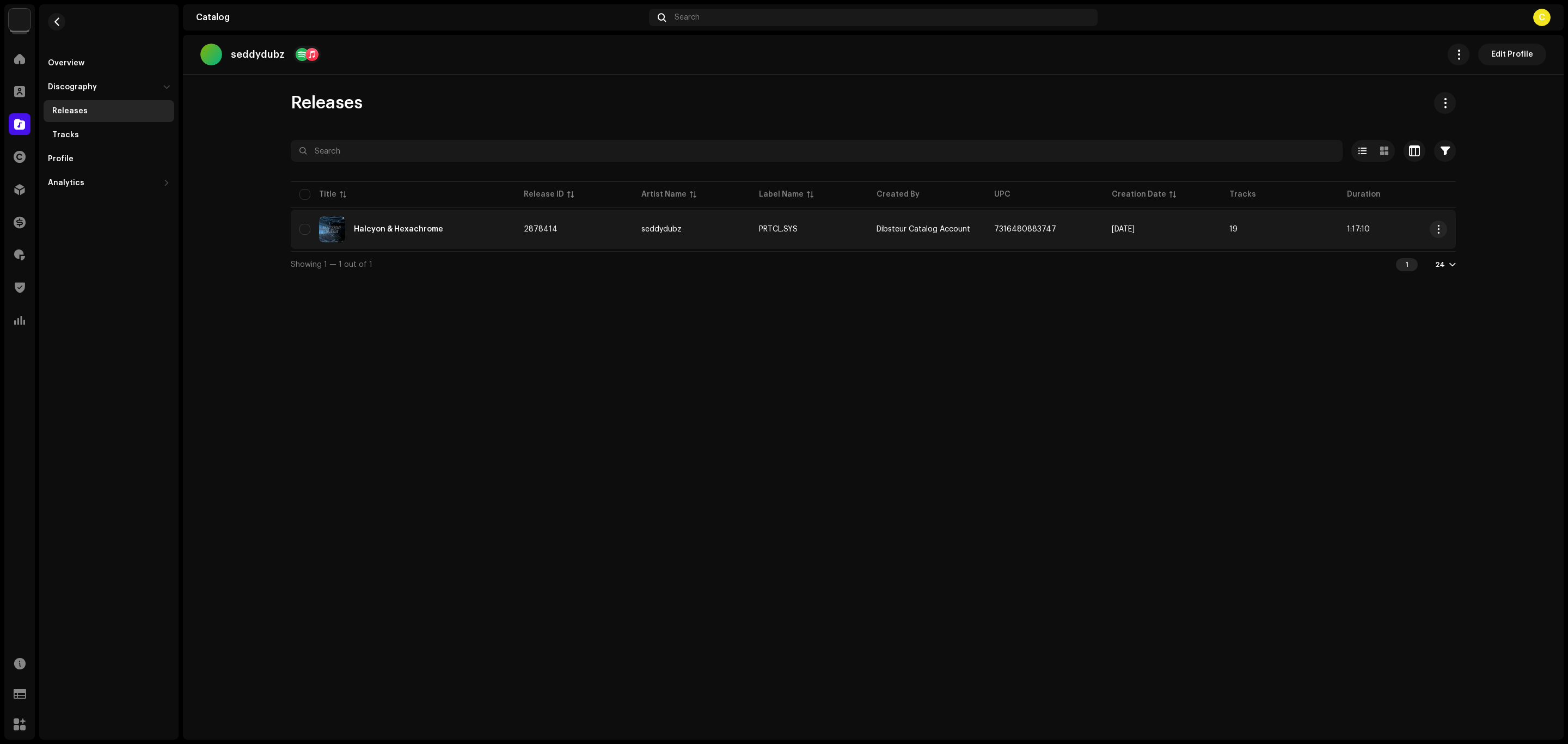
copy span "7316480883747"
drag, startPoint x: 1091, startPoint y: 228, endPoint x: 985, endPoint y: 226, distance: 106.0
click at [985, 226] on td "7316480883747" at bounding box center [1044, 229] width 117 height 39
